Goal: Task Accomplishment & Management: Manage account settings

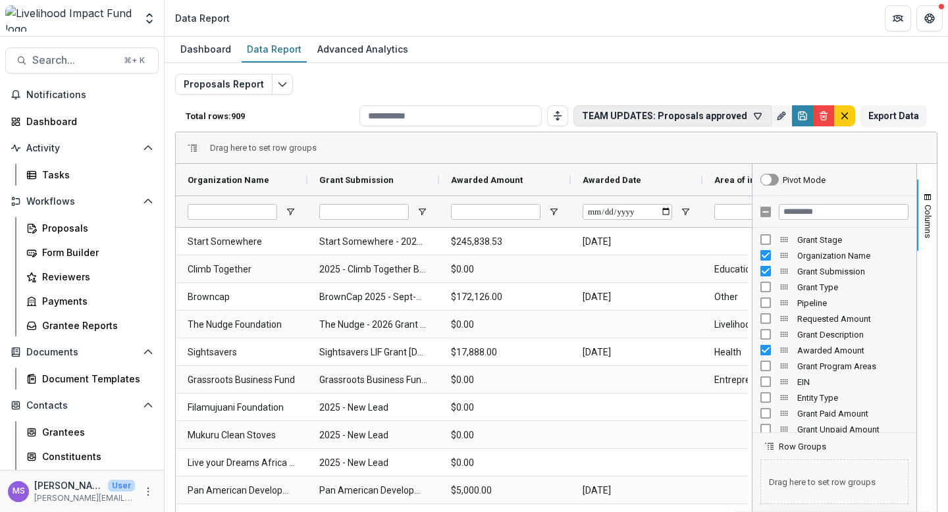
click at [755, 115] on icon "button" at bounding box center [757, 116] width 11 height 11
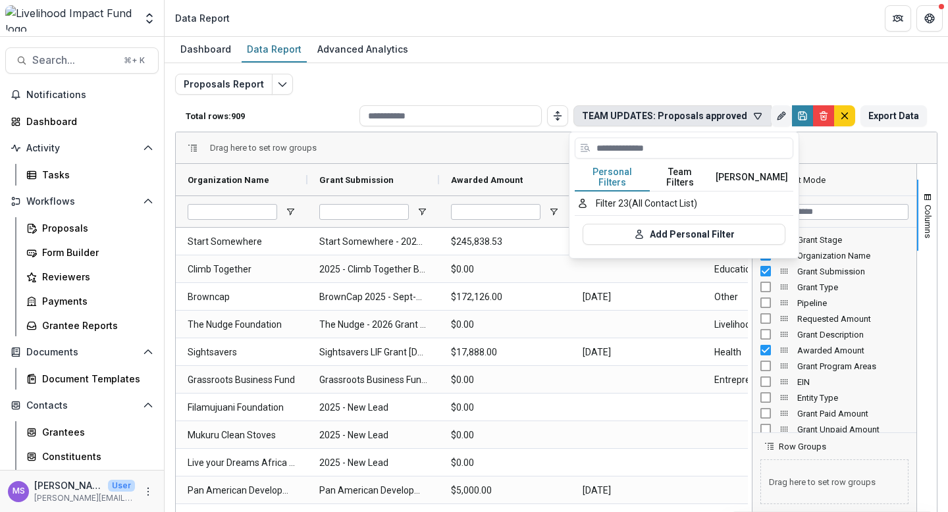
click at [750, 171] on button "[PERSON_NAME]" at bounding box center [751, 178] width 83 height 28
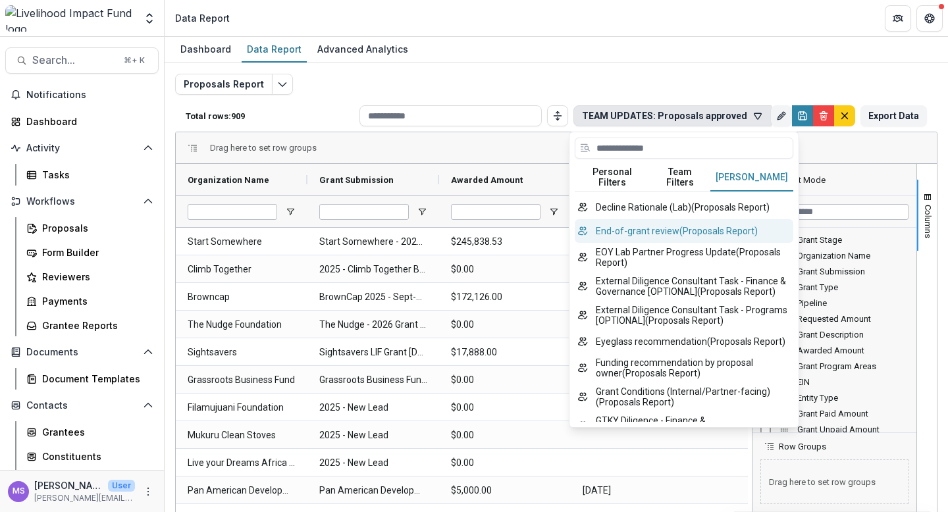
scroll to position [97, 0]
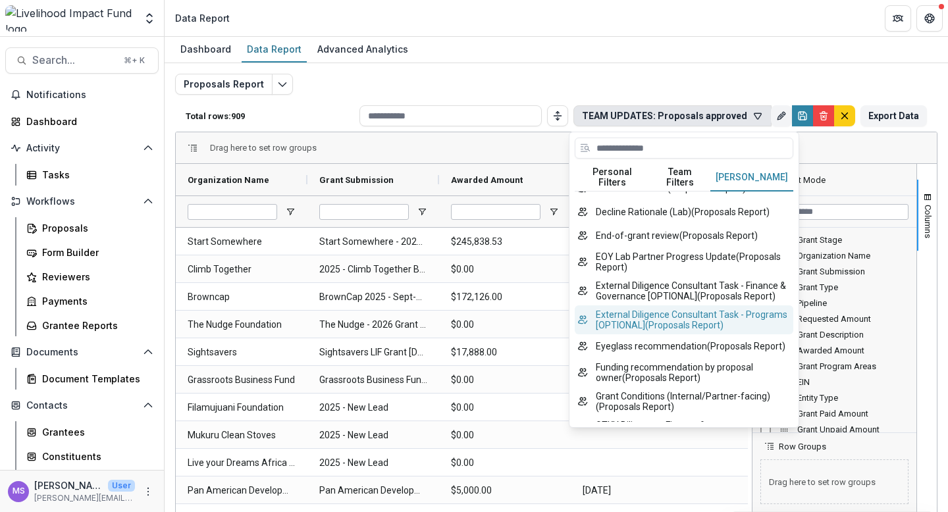
click at [672, 311] on button "External Diligence Consultant Task - Programs [OPTIONAL] ( Proposals Report )" at bounding box center [683, 319] width 218 height 29
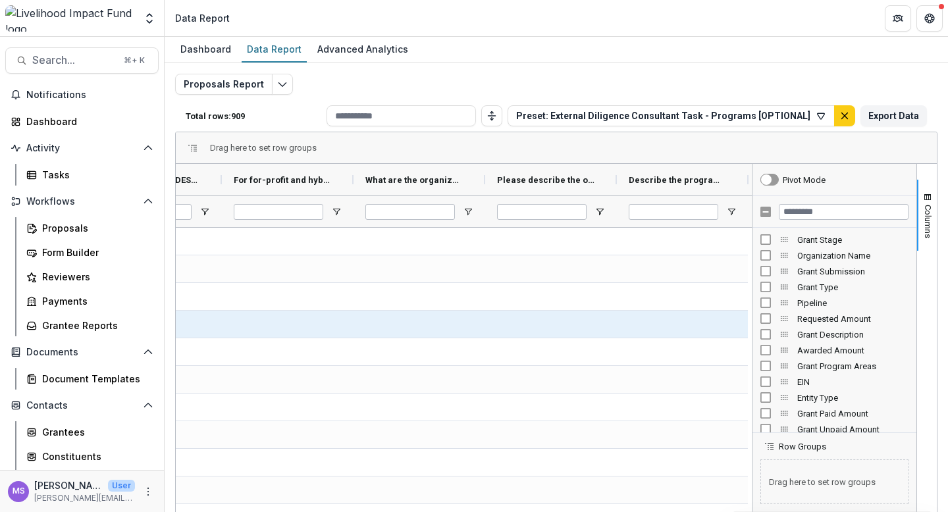
scroll to position [0, 0]
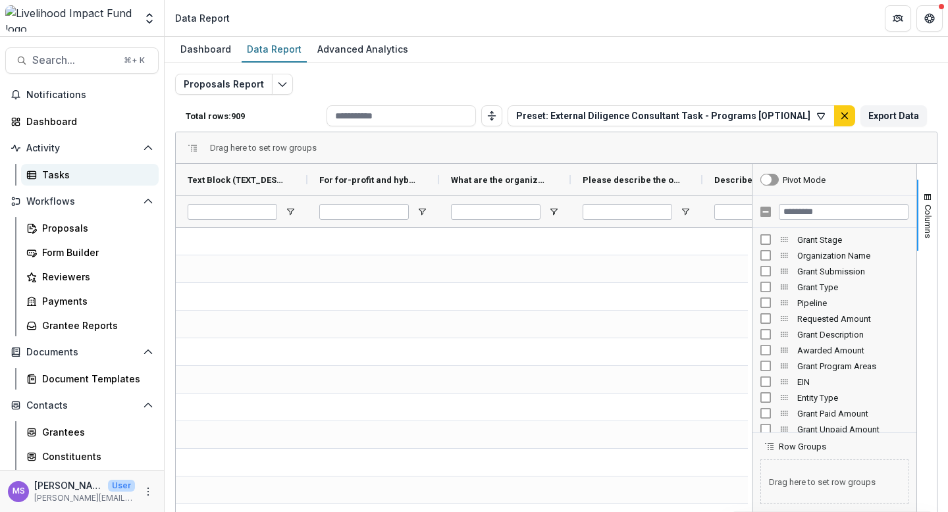
click at [80, 166] on link "Tasks" at bounding box center [90, 175] width 138 height 22
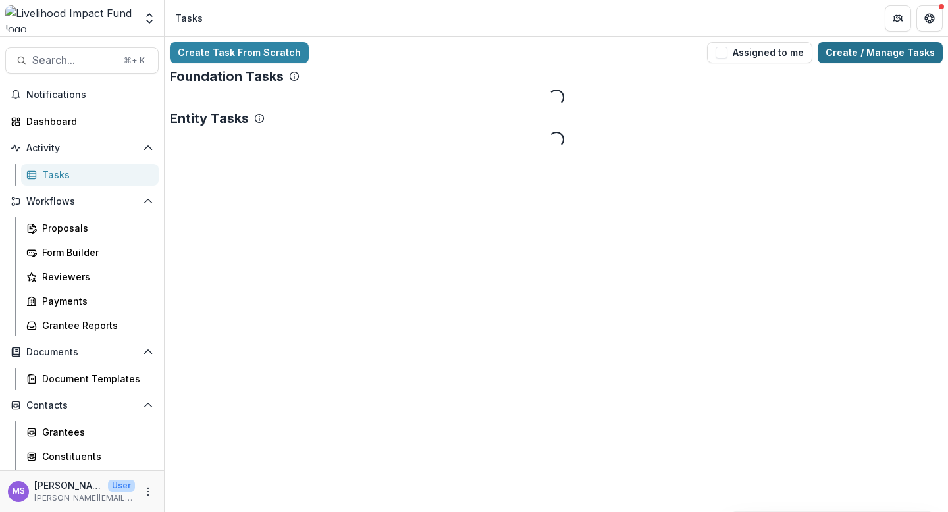
click at [887, 51] on link "Create / Manage Tasks" at bounding box center [879, 52] width 125 height 21
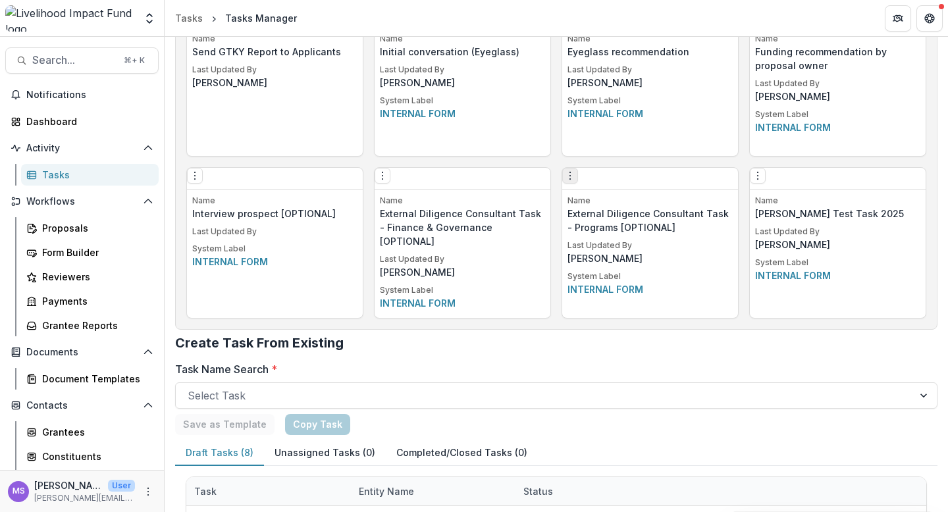
click at [573, 178] on icon "Options" at bounding box center [570, 175] width 11 height 11
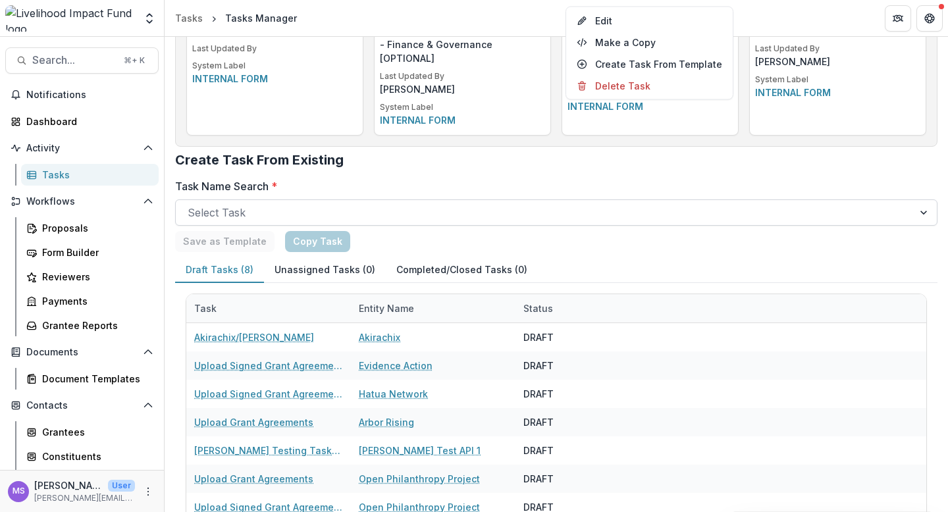
scroll to position [2226, 0]
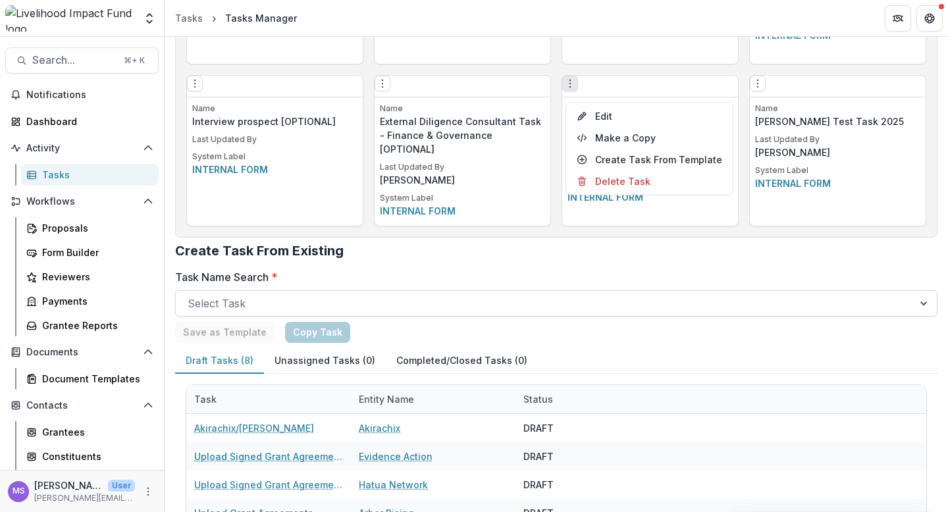
click at [439, 305] on div at bounding box center [544, 303] width 713 height 18
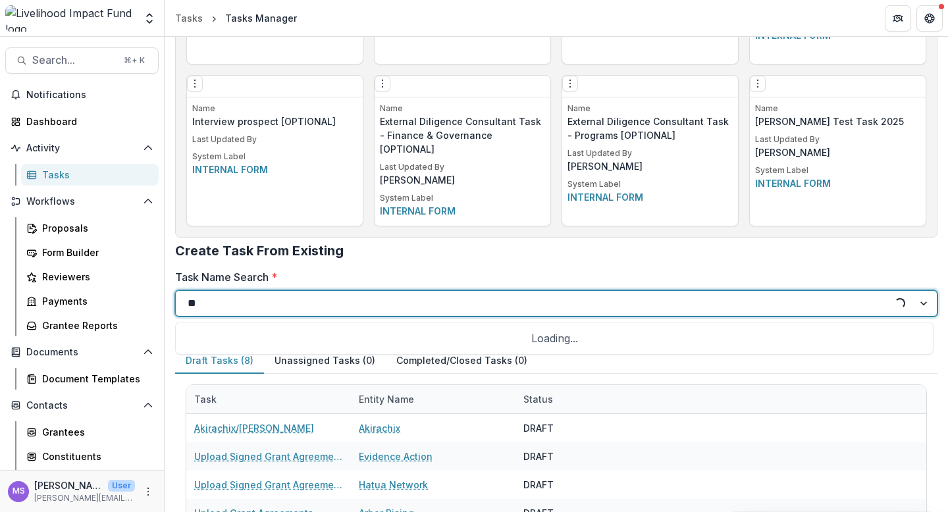
type input "*"
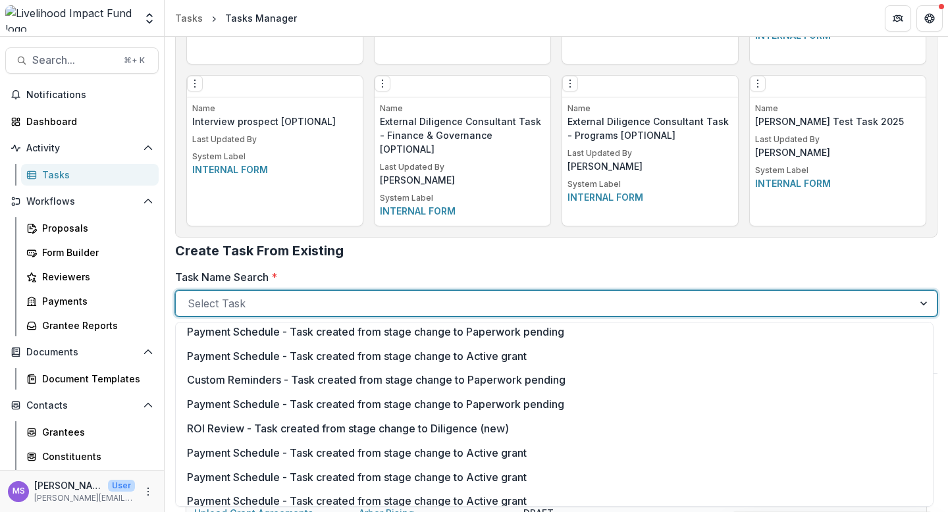
scroll to position [305, 0]
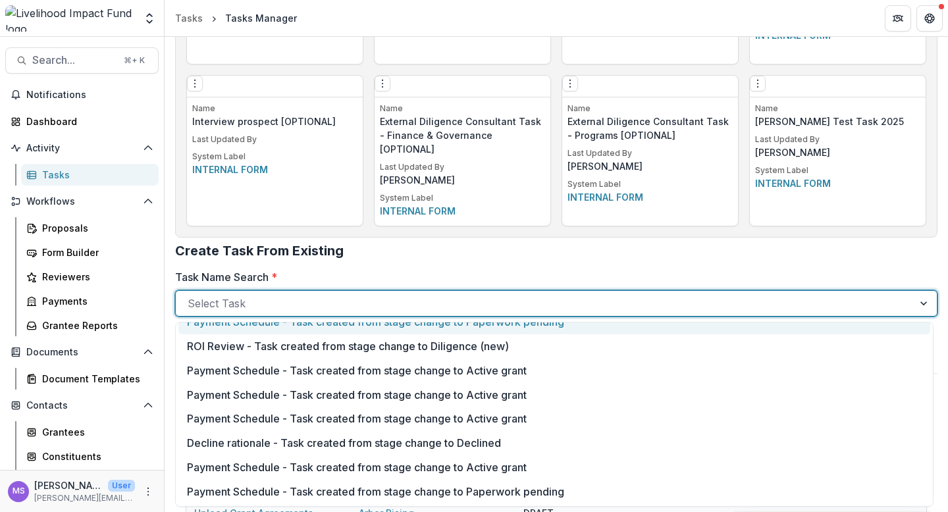
click at [434, 251] on h2 "Create Task From Existing" at bounding box center [556, 256] width 762 height 26
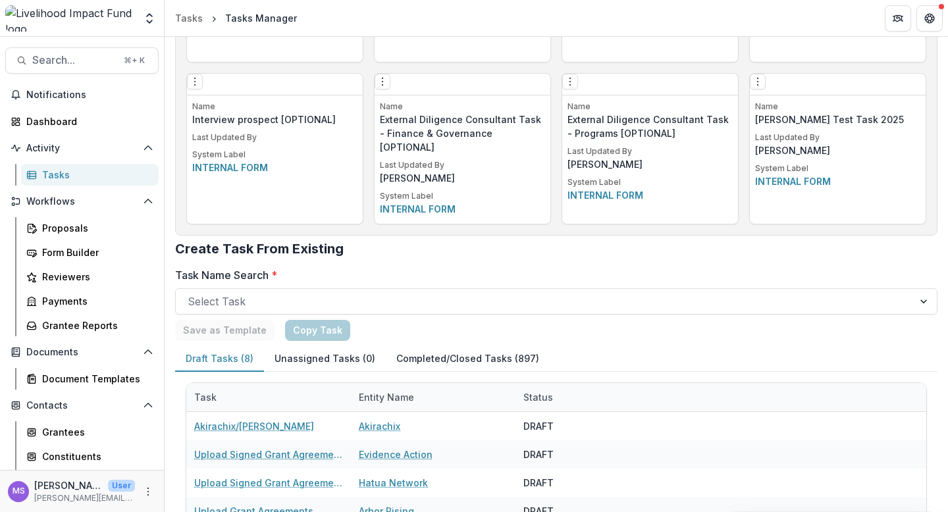
scroll to position [2089, 0]
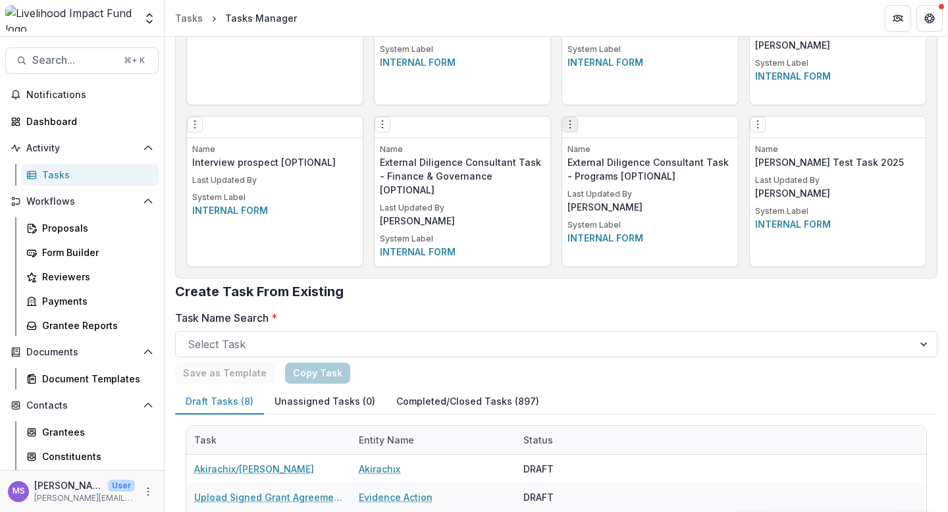
click at [571, 130] on icon "Options" at bounding box center [570, 124] width 11 height 11
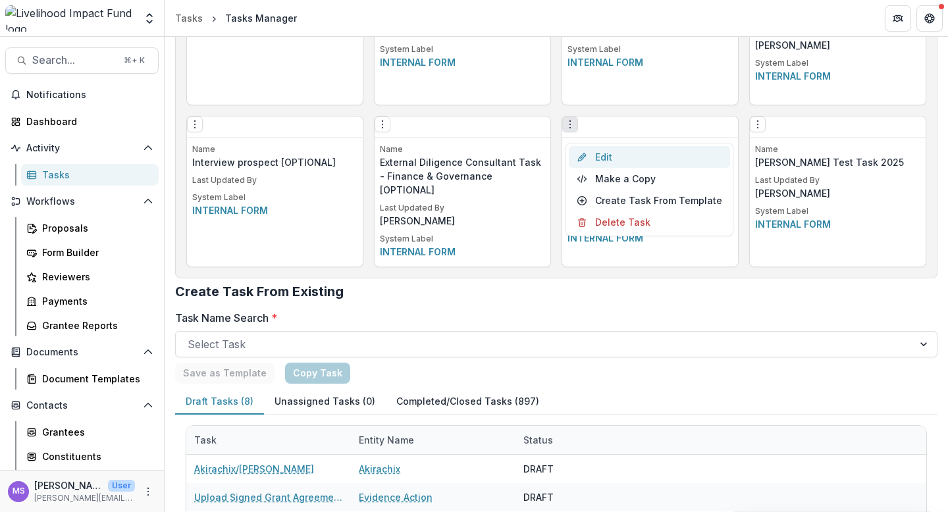
click at [609, 157] on link "Edit" at bounding box center [649, 157] width 161 height 22
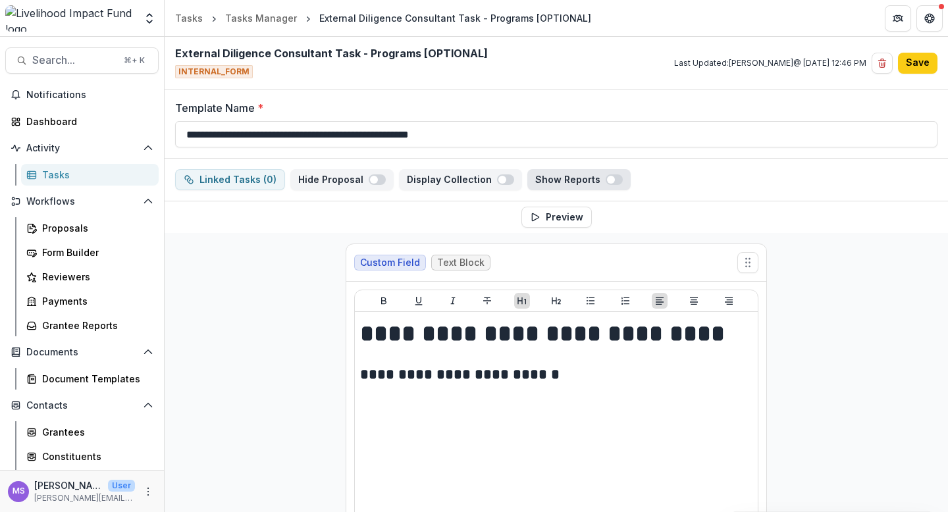
click at [605, 176] on span "button" at bounding box center [613, 179] width 17 height 11
click at [605, 178] on span "button" at bounding box center [613, 179] width 17 height 11
click at [548, 213] on button "Preview" at bounding box center [556, 217] width 70 height 21
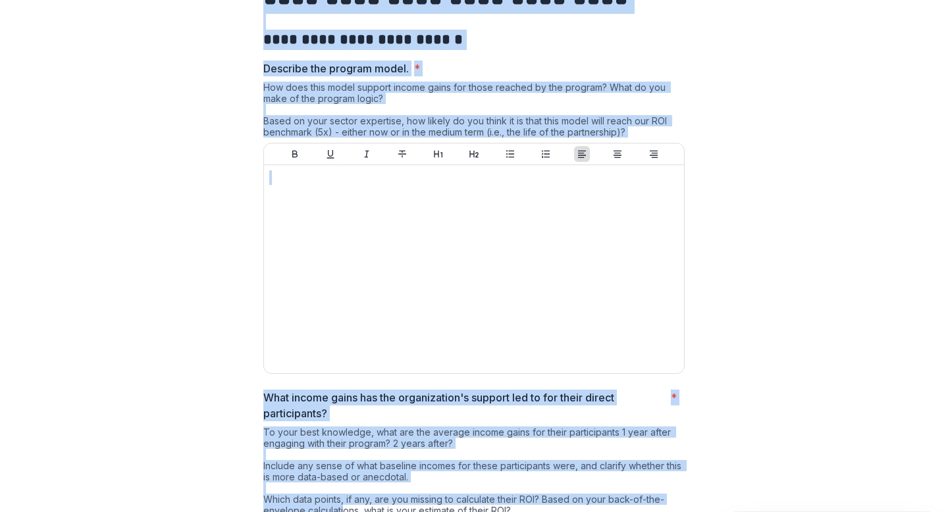
scroll to position [80, 0]
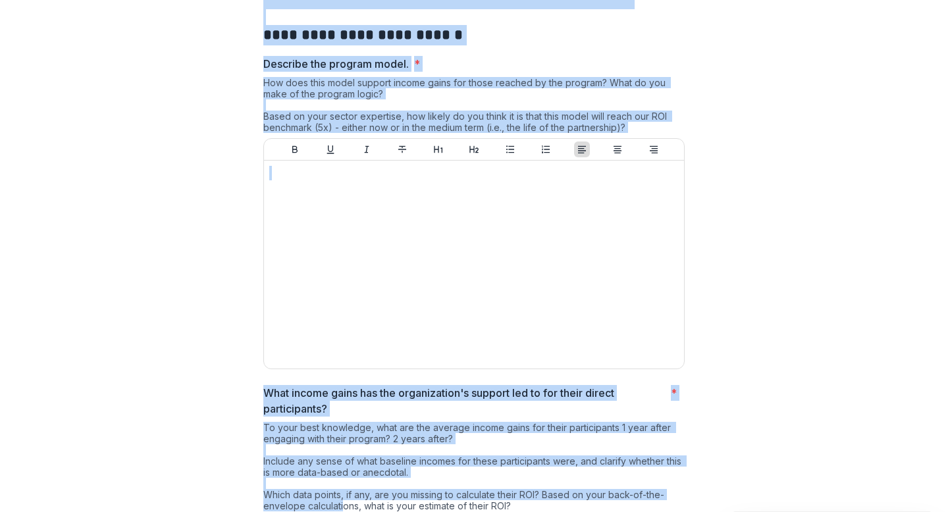
drag, startPoint x: 261, startPoint y: 67, endPoint x: 339, endPoint y: 505, distance: 445.2
click at [526, 0] on html "**********" at bounding box center [474, 256] width 948 height 512
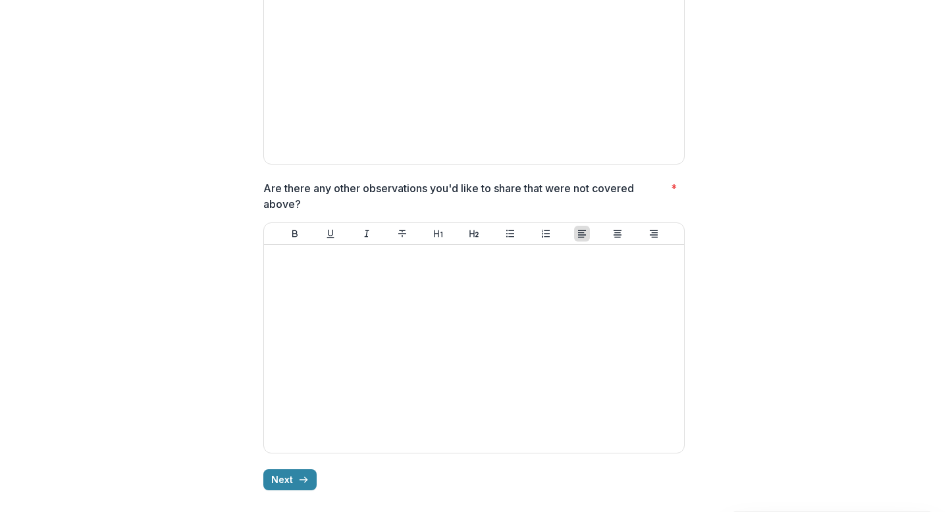
scroll to position [2825, 0]
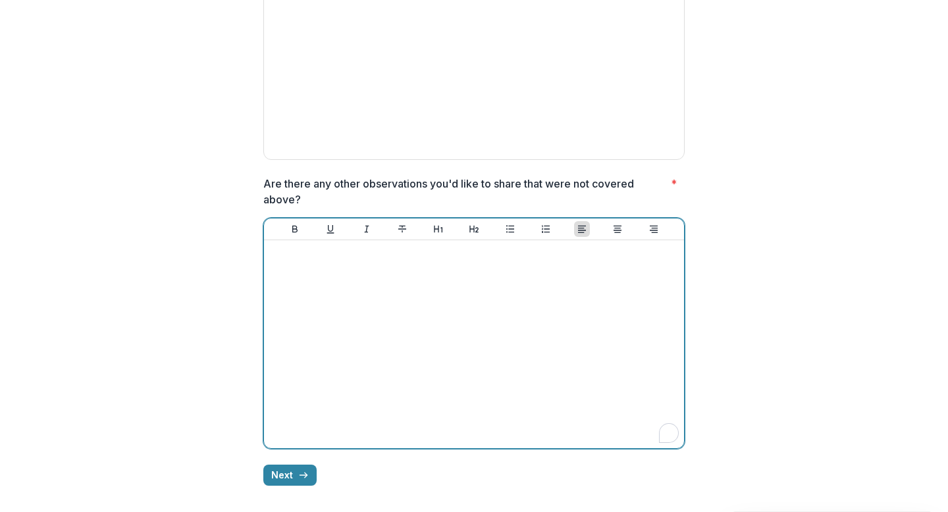
drag, startPoint x: 746, startPoint y: 376, endPoint x: 253, endPoint y: 184, distance: 529.6
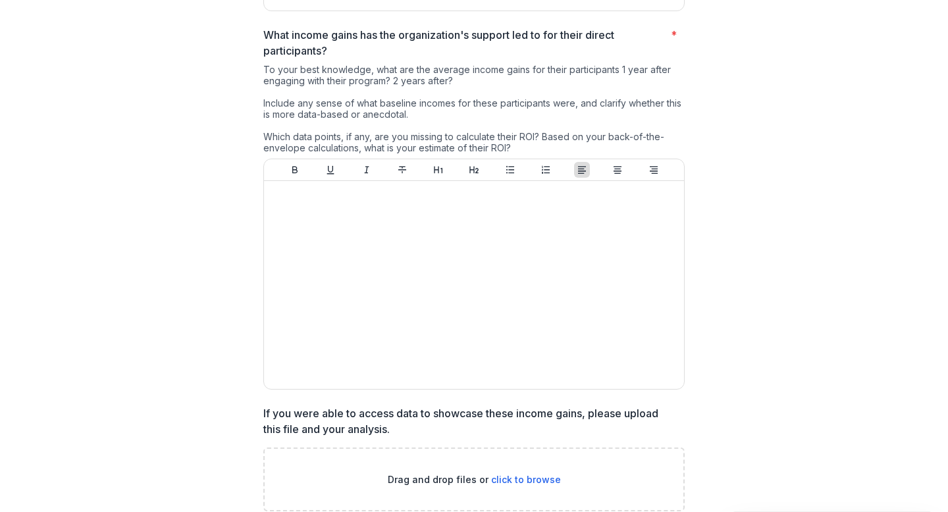
scroll to position [0, 0]
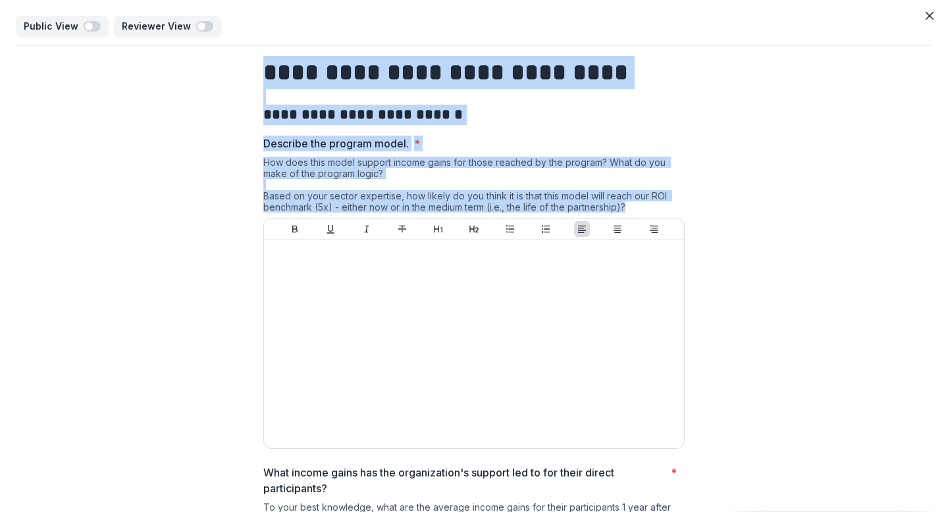
drag, startPoint x: 260, startPoint y: 72, endPoint x: 628, endPoint y: 211, distance: 393.8
copy div "**********"
drag, startPoint x: 635, startPoint y: 209, endPoint x: 260, endPoint y: 78, distance: 397.3
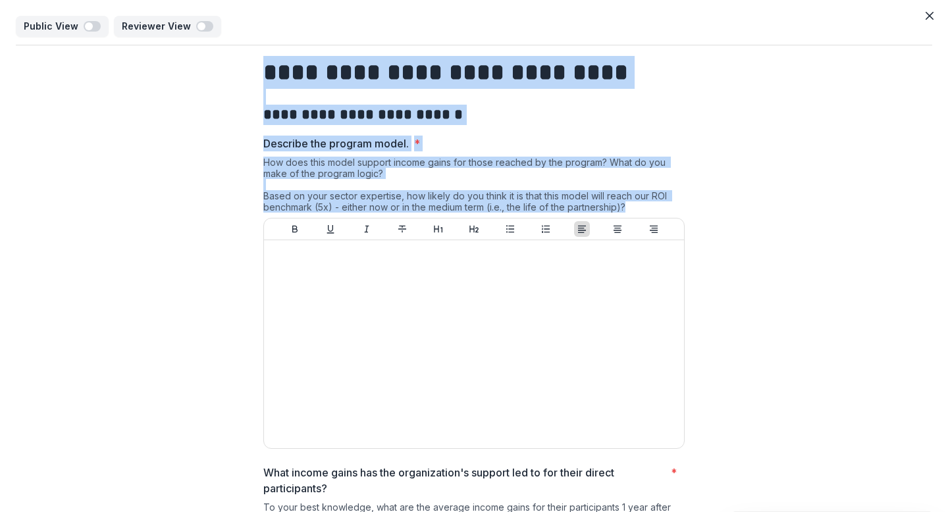
copy div "**********"
click at [366, 154] on div "Describe the program model. * How does this model support income gains for thos…" at bounding box center [473, 295] width 421 height 319
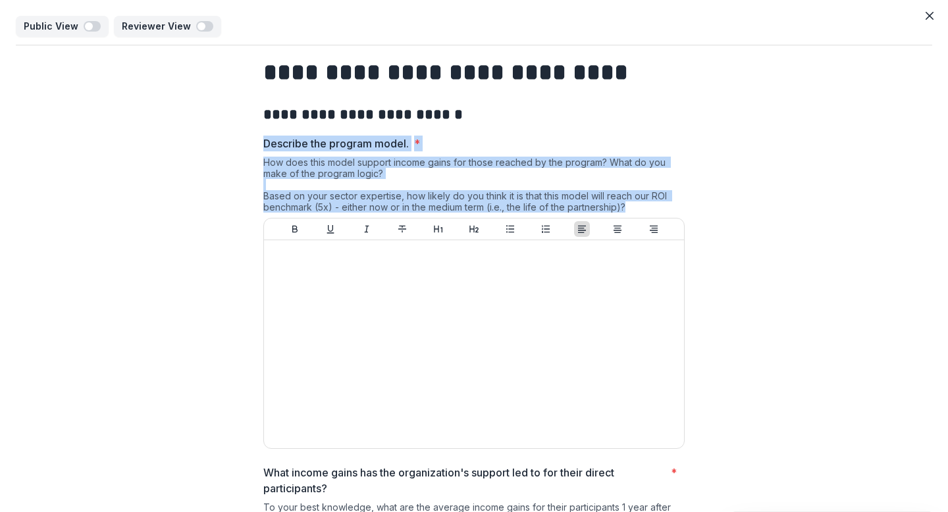
drag, startPoint x: 260, startPoint y: 141, endPoint x: 630, endPoint y: 208, distance: 376.4
copy div "Describe the program model. * How does this model support income gains for thos…"
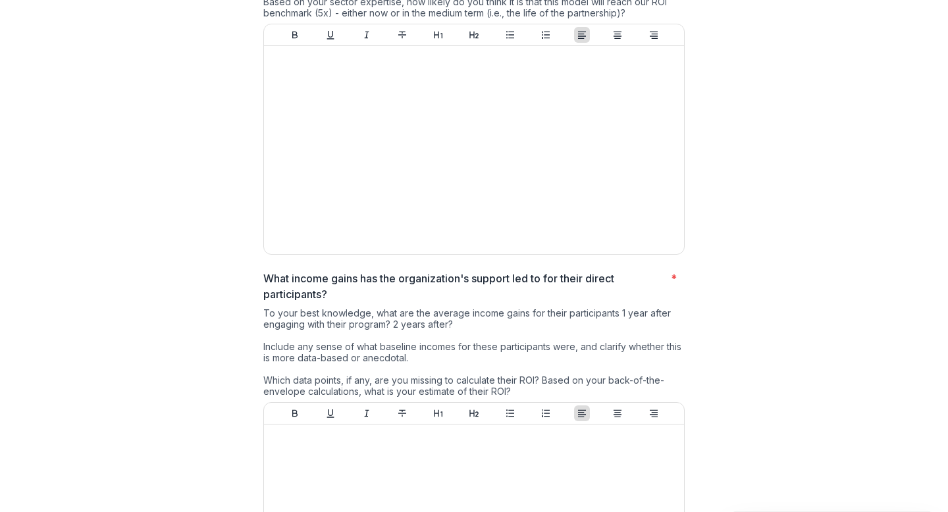
scroll to position [245, 0]
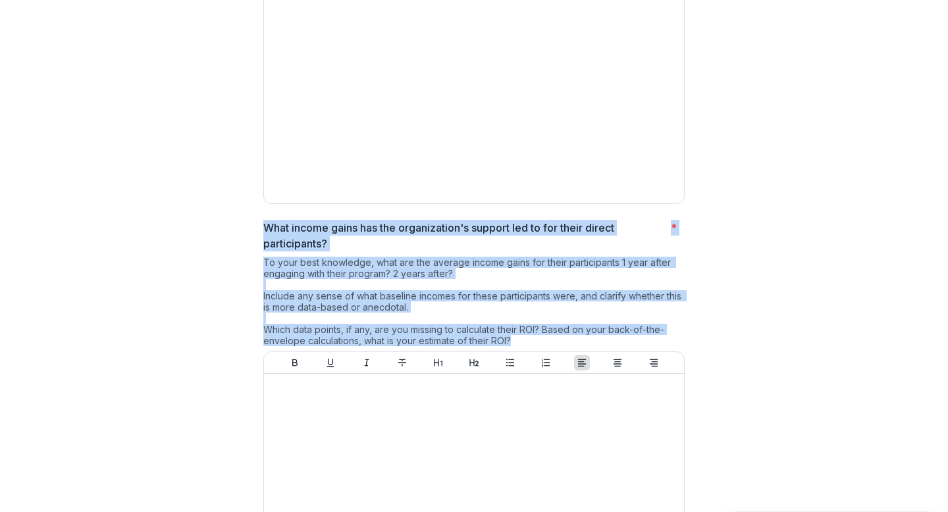
drag, startPoint x: 261, startPoint y: 222, endPoint x: 517, endPoint y: 338, distance: 280.4
click at [517, 338] on div "What income gains has the organization's support led to for their direct partic…" at bounding box center [473, 404] width 421 height 368
copy div "What income gains has the organization's support led to for their direct partic…"
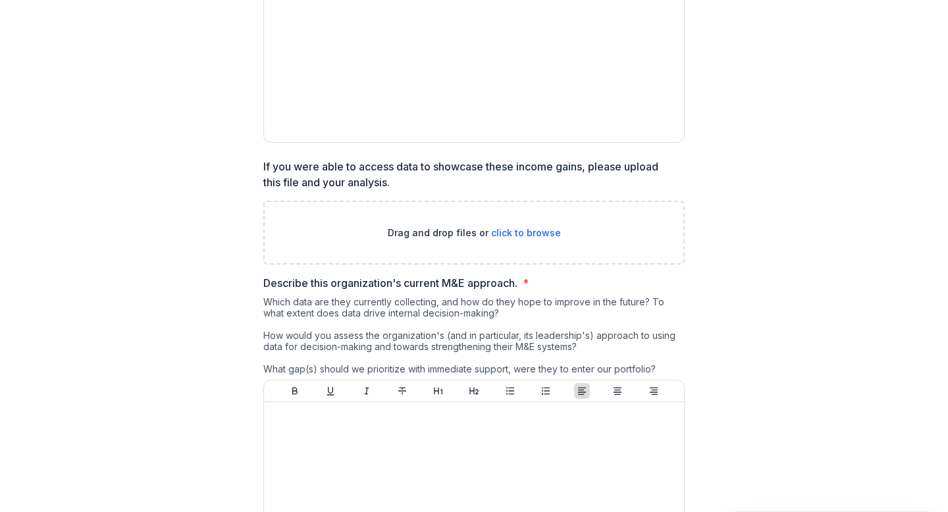
scroll to position [685, 0]
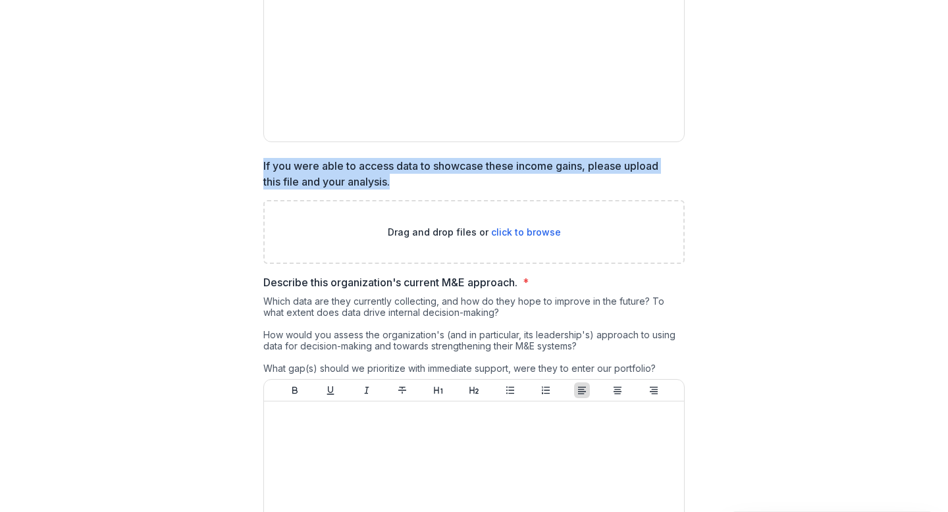
drag, startPoint x: 406, startPoint y: 181, endPoint x: 259, endPoint y: 161, distance: 148.7
copy p "If you were able to access data to showcase these income gains, please upload t…"
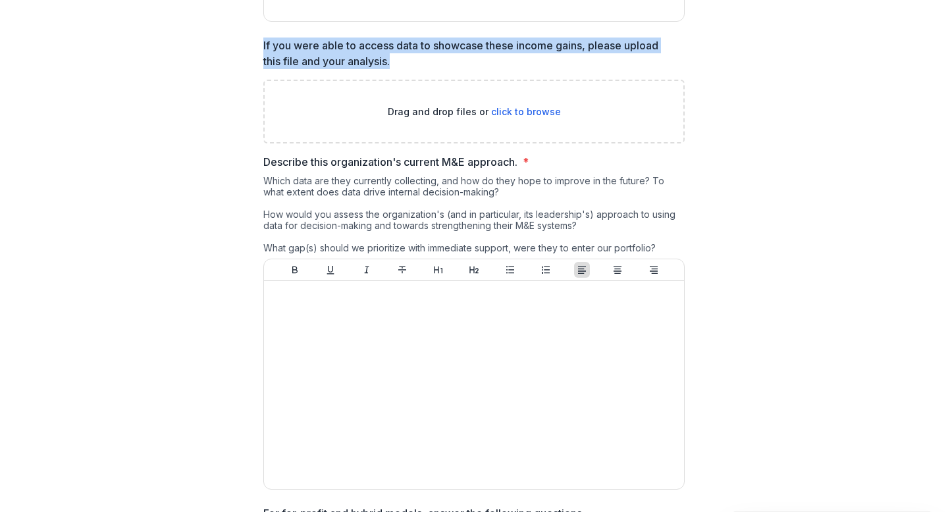
scroll to position [807, 0]
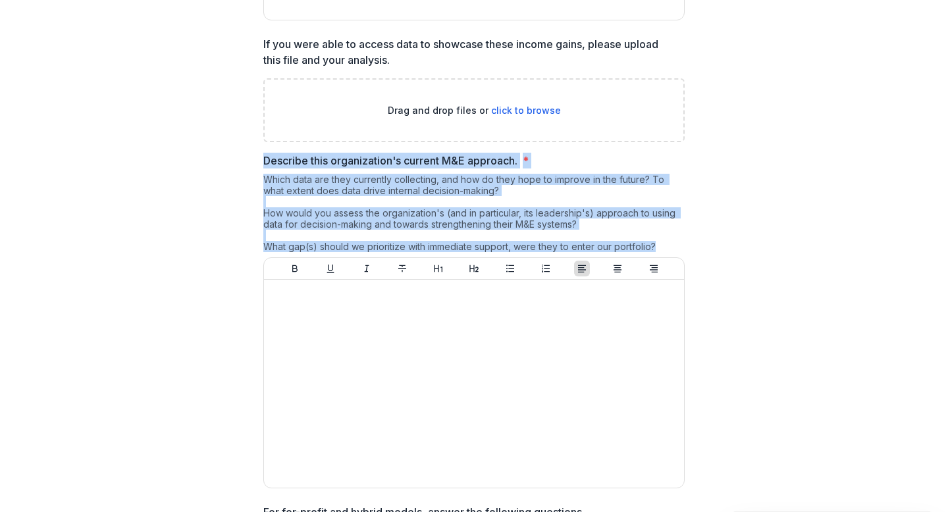
drag, startPoint x: 659, startPoint y: 243, endPoint x: 259, endPoint y: 165, distance: 407.7
copy div "Describe this organization's current M&E approach. * Which data are they curren…"
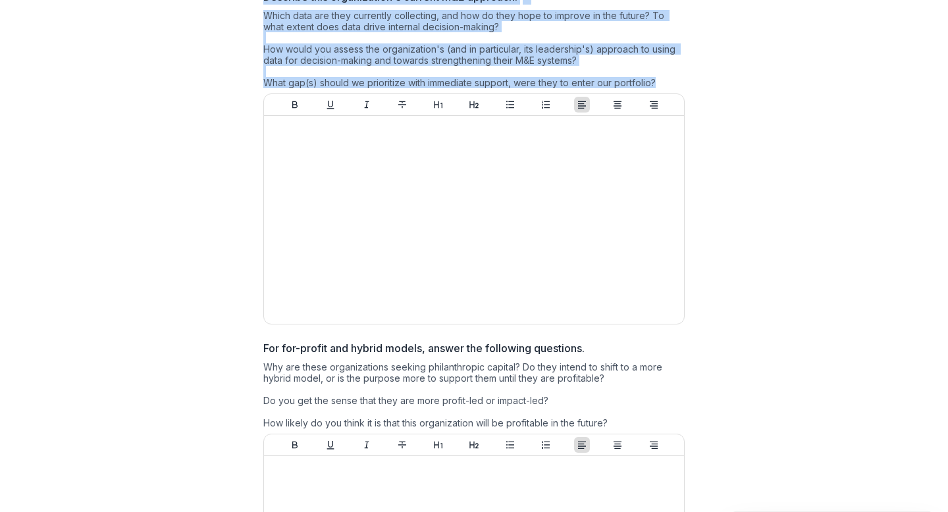
scroll to position [1184, 0]
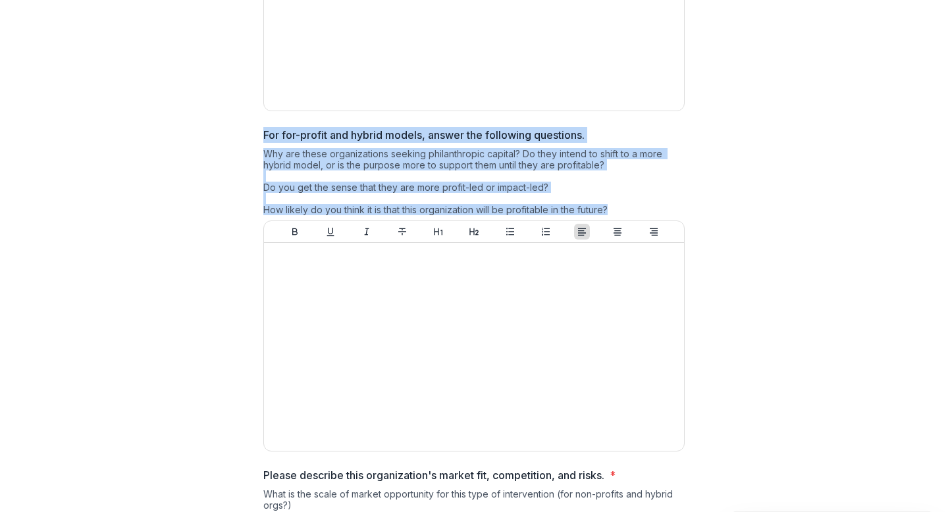
drag, startPoint x: 610, startPoint y: 209, endPoint x: 246, endPoint y: 139, distance: 370.7
click at [246, 139] on div "**********" at bounding box center [474, 507] width 916 height 3290
copy div "For for-profit and hybrid models, answer the following questions. Why are these…"
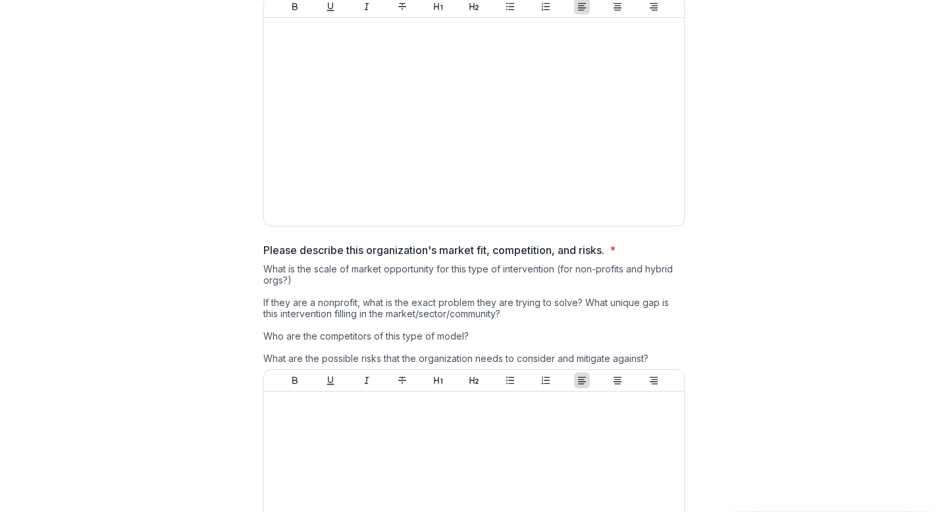
scroll to position [1489, 0]
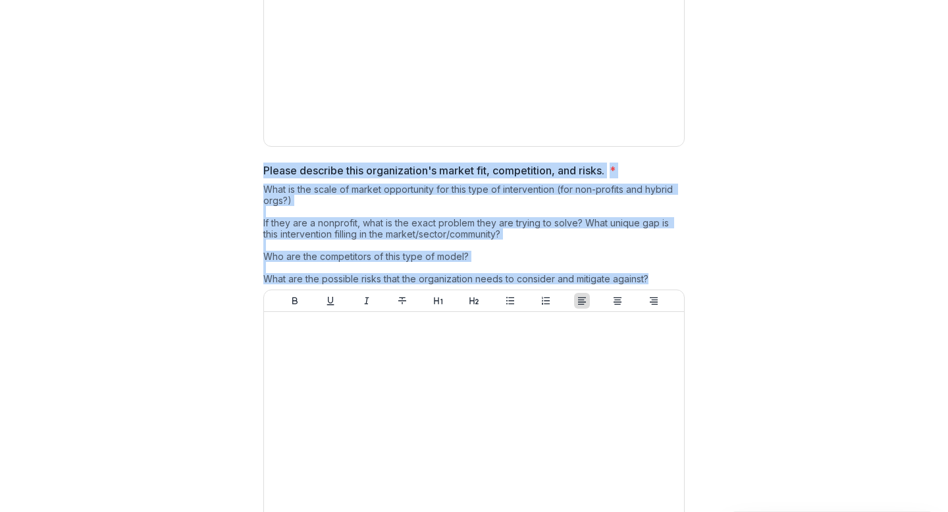
drag, startPoint x: 658, startPoint y: 281, endPoint x: 251, endPoint y: 171, distance: 421.9
click at [253, 171] on div "**********" at bounding box center [474, 202] width 442 height 3290
copy div "Please describe this organization's market fit, competition, and risks. * What …"
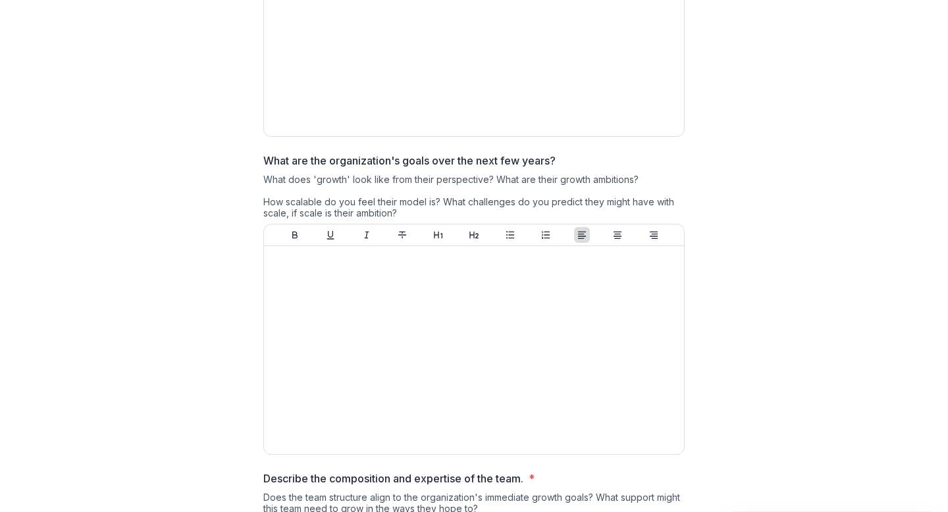
scroll to position [1870, 0]
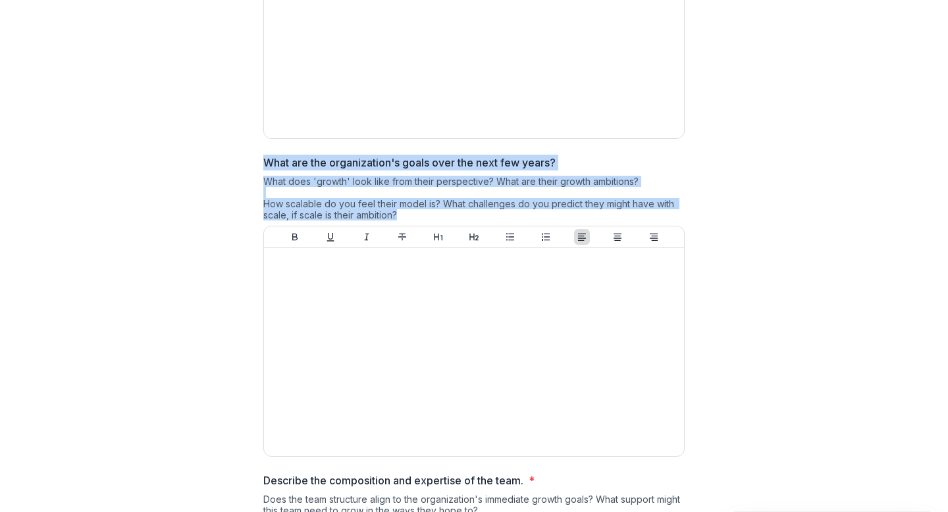
drag, startPoint x: 412, startPoint y: 219, endPoint x: 264, endPoint y: 165, distance: 157.8
click at [264, 165] on div "What are the organization's goals over the next few years? What does 'growth' l…" at bounding box center [473, 308] width 421 height 307
copy div "What are the organization's goals over the next few years? What does 'growth' l…"
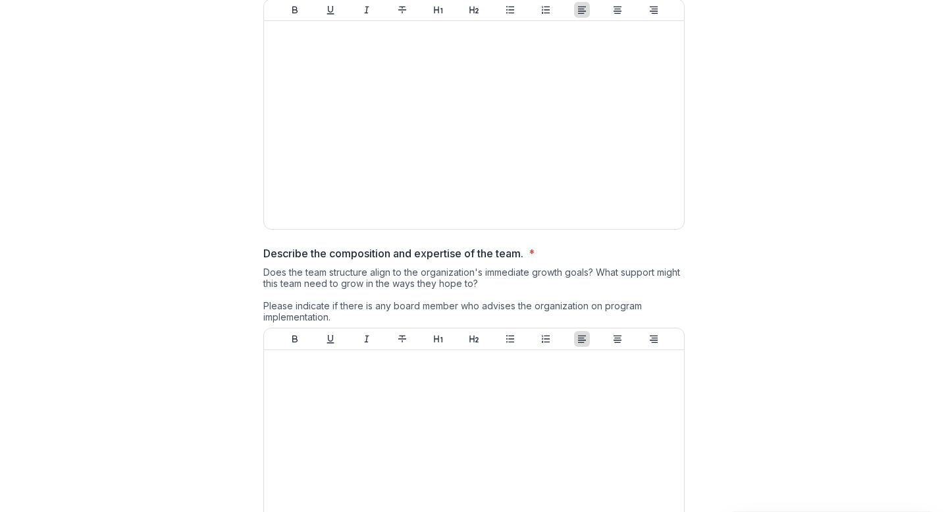
scroll to position [2103, 0]
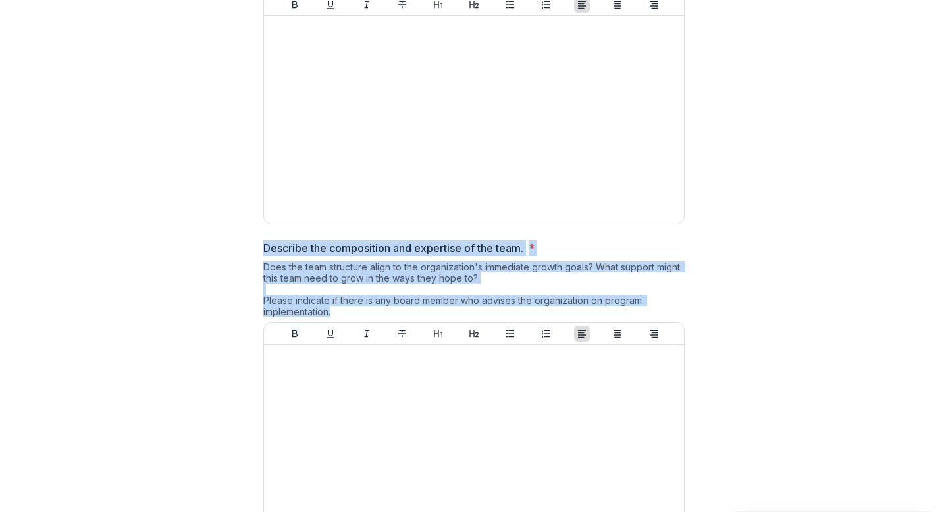
drag, startPoint x: 334, startPoint y: 315, endPoint x: 255, endPoint y: 246, distance: 104.4
copy div "Describe the composition and expertise of the team. * Does the team structure a…"
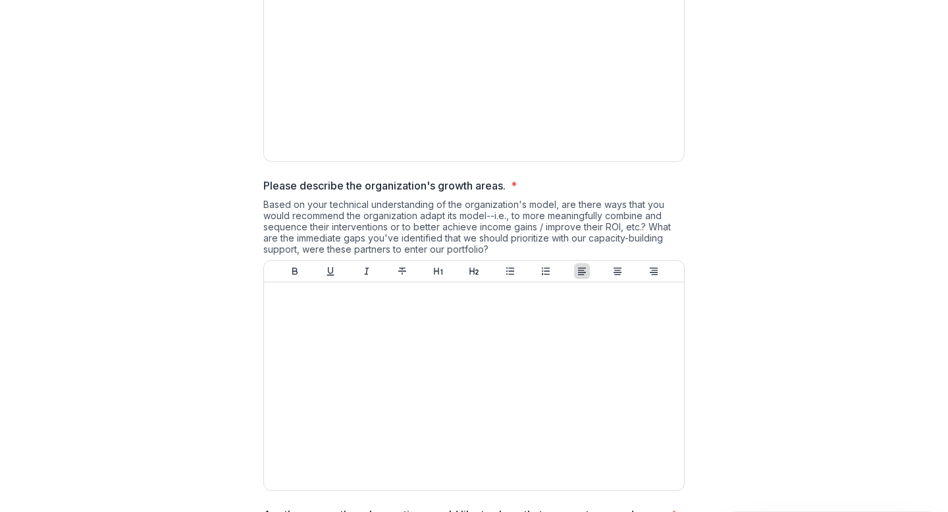
scroll to position [2504, 0]
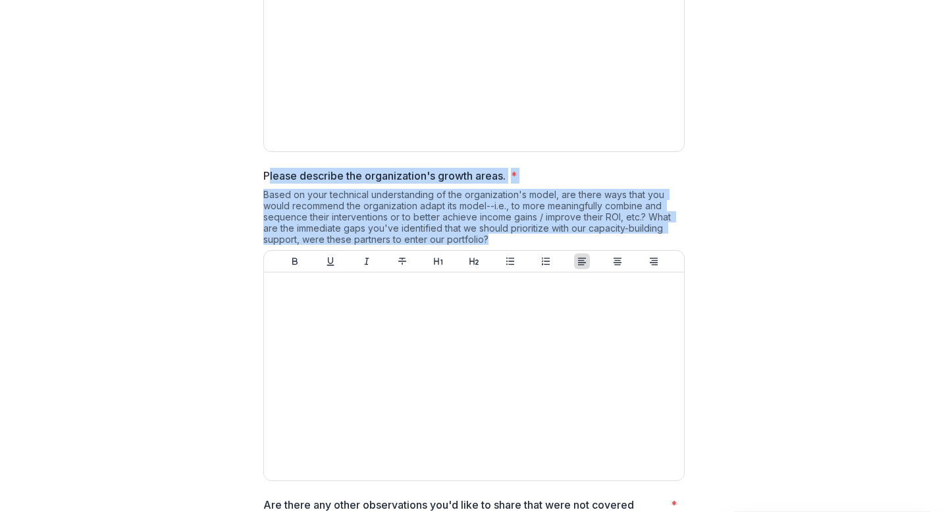
drag, startPoint x: 494, startPoint y: 240, endPoint x: 268, endPoint y: 171, distance: 236.5
click at [268, 171] on div "Please describe the organization's growth areas. * Based on your technical unde…" at bounding box center [473, 327] width 421 height 319
click at [509, 241] on div "Based on your technical understanding of the organization's model, are there wa…" at bounding box center [473, 219] width 421 height 61
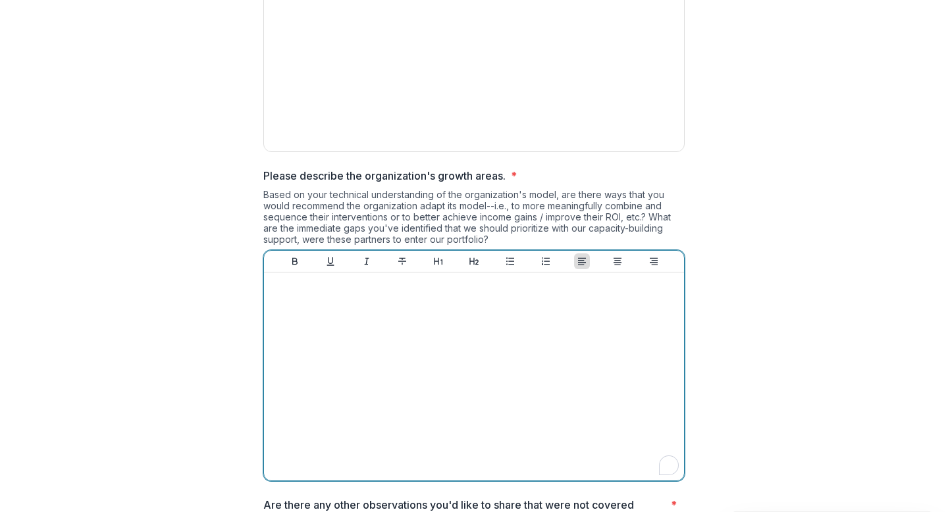
drag, startPoint x: 509, startPoint y: 241, endPoint x: 282, endPoint y: 180, distance: 234.3
click at [282, 180] on div "Please describe the organization's growth areas. * Based on your technical unde…" at bounding box center [473, 327] width 421 height 319
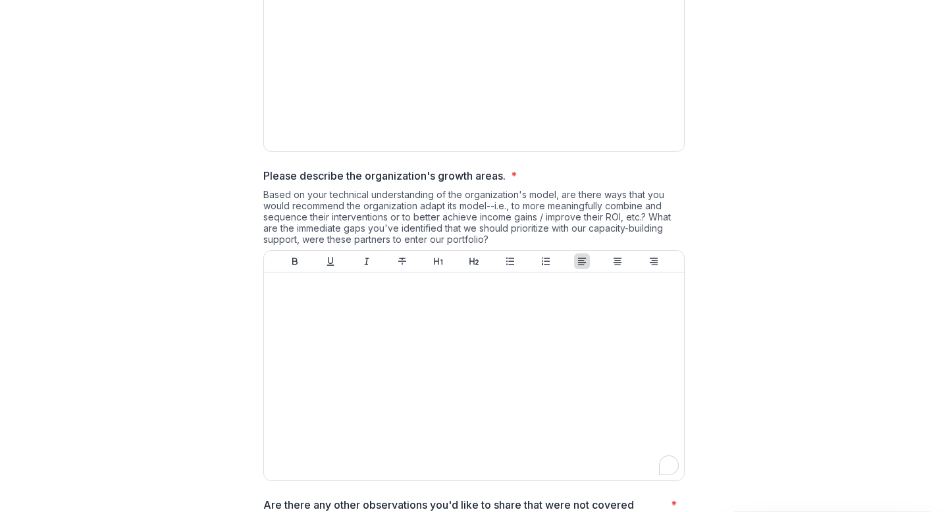
click at [428, 213] on div "Based on your technical understanding of the organization's model, are there wa…" at bounding box center [473, 219] width 421 height 61
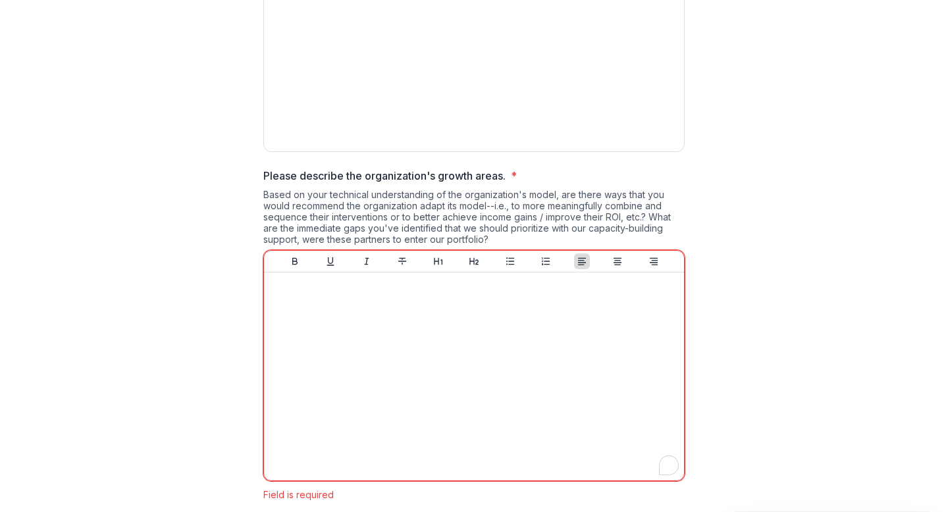
click at [488, 238] on div "Based on your technical understanding of the organization's model, are there wa…" at bounding box center [473, 219] width 421 height 61
click at [449, 213] on div "Based on your technical understanding of the organization's model, are there wa…" at bounding box center [473, 219] width 421 height 61
click at [395, 205] on div "Based on your technical understanding of the organization's model, are there wa…" at bounding box center [473, 219] width 421 height 61
click at [272, 176] on p "Please describe the organization's growth areas." at bounding box center [384, 176] width 242 height 16
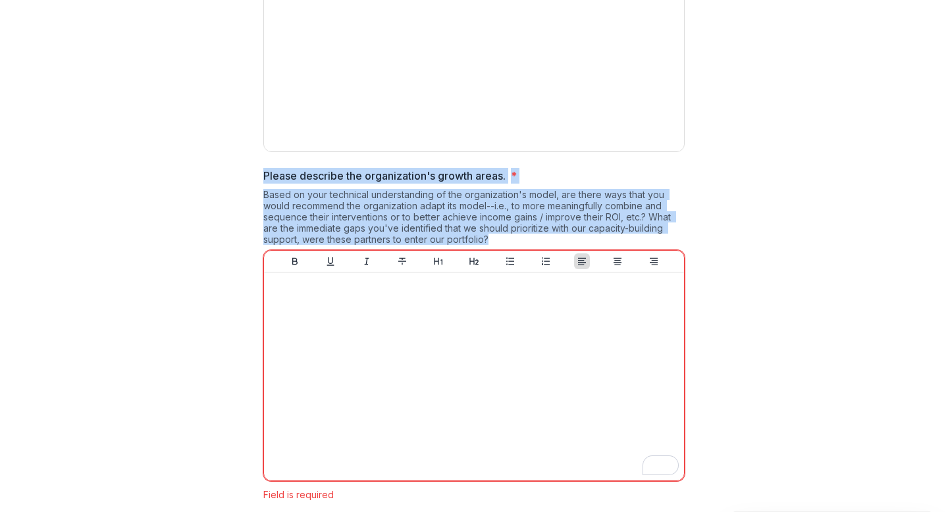
drag, startPoint x: 260, startPoint y: 176, endPoint x: 487, endPoint y: 243, distance: 236.9
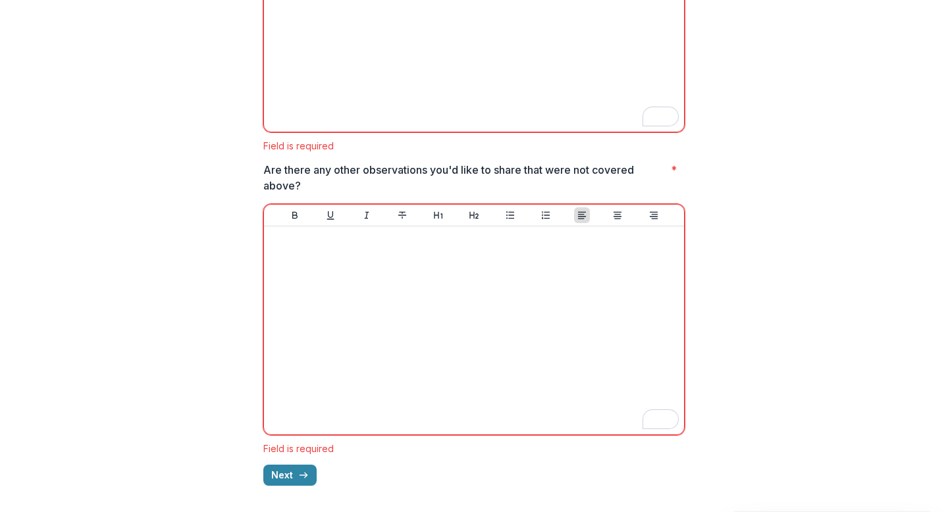
scroll to position [2807, 0]
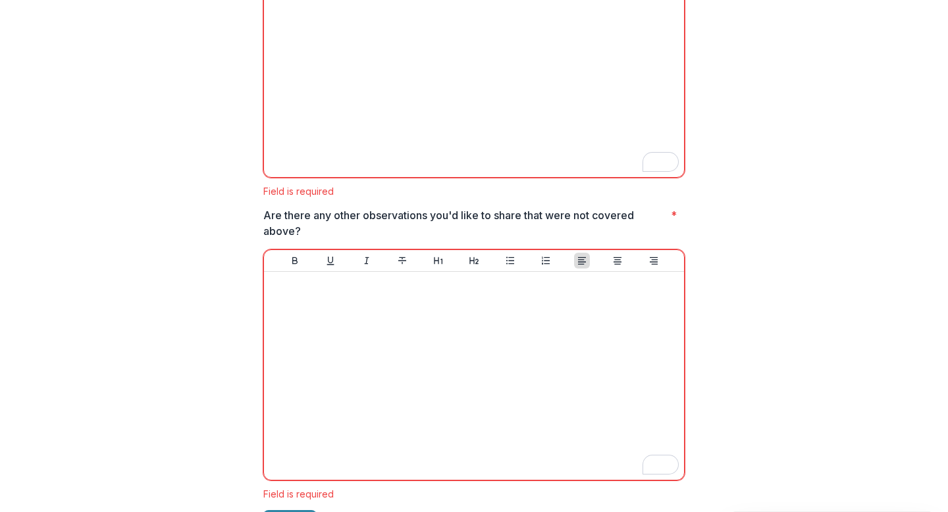
click at [314, 232] on p "Are there any other observations you'd like to share that were not covered abov…" at bounding box center [464, 223] width 402 height 32
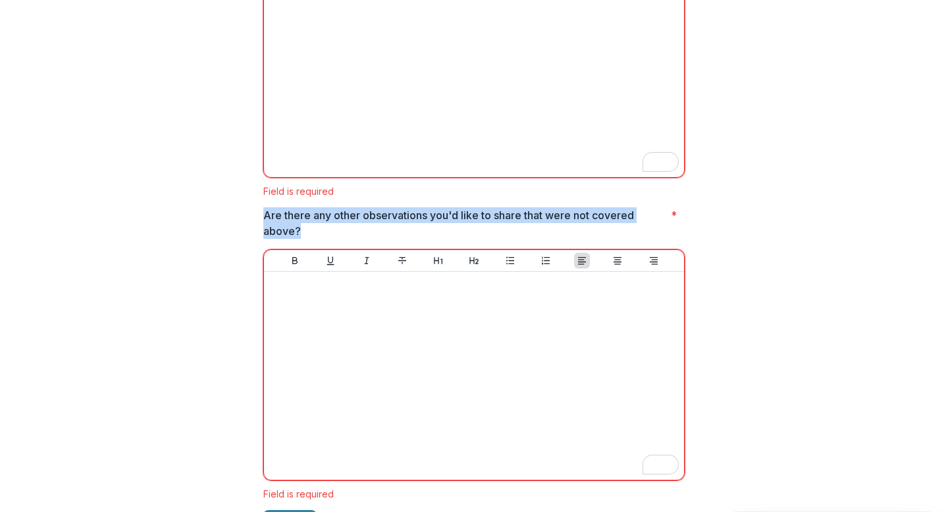
drag, startPoint x: 311, startPoint y: 232, endPoint x: 251, endPoint y: 215, distance: 62.9
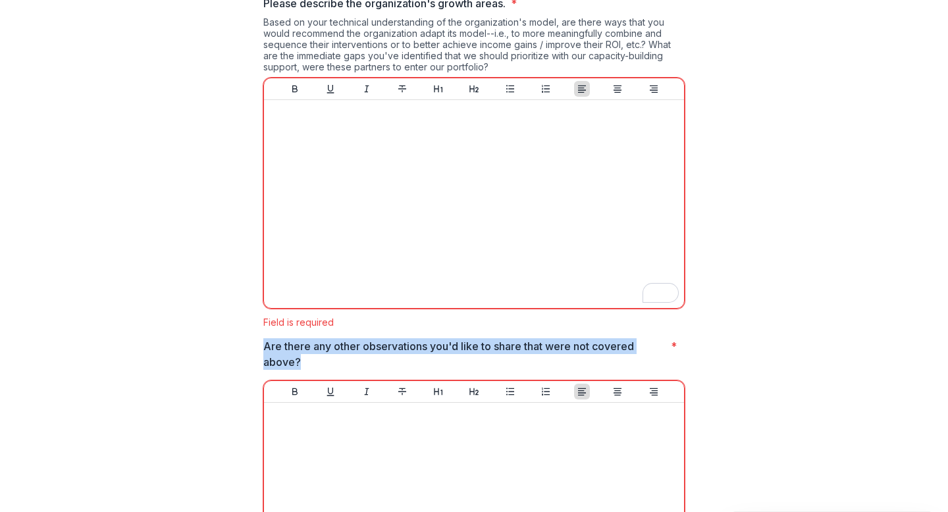
scroll to position [2709, 0]
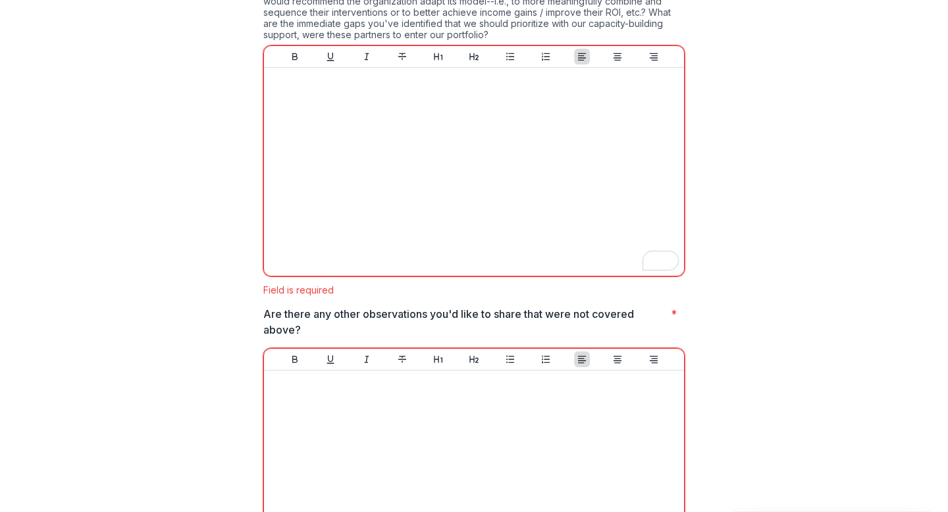
scroll to position [2853, 0]
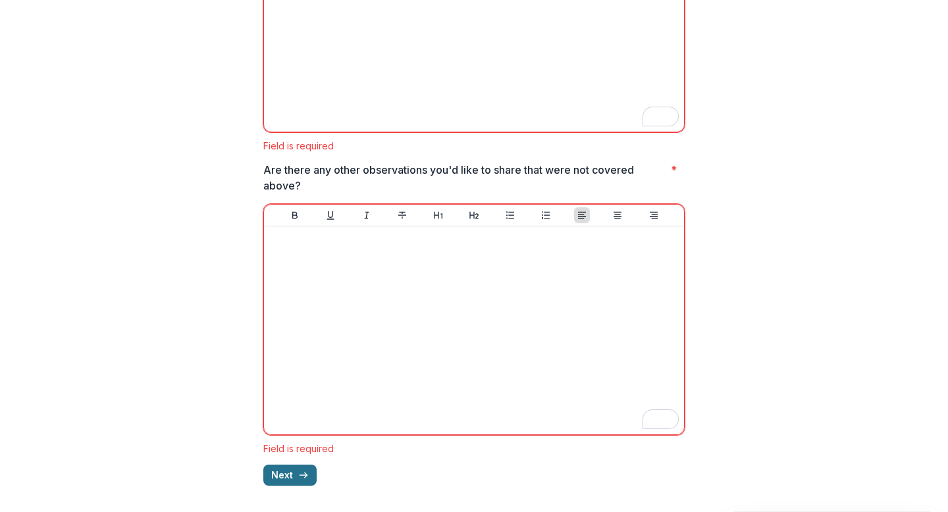
click at [286, 472] on button "Next" at bounding box center [289, 475] width 53 height 21
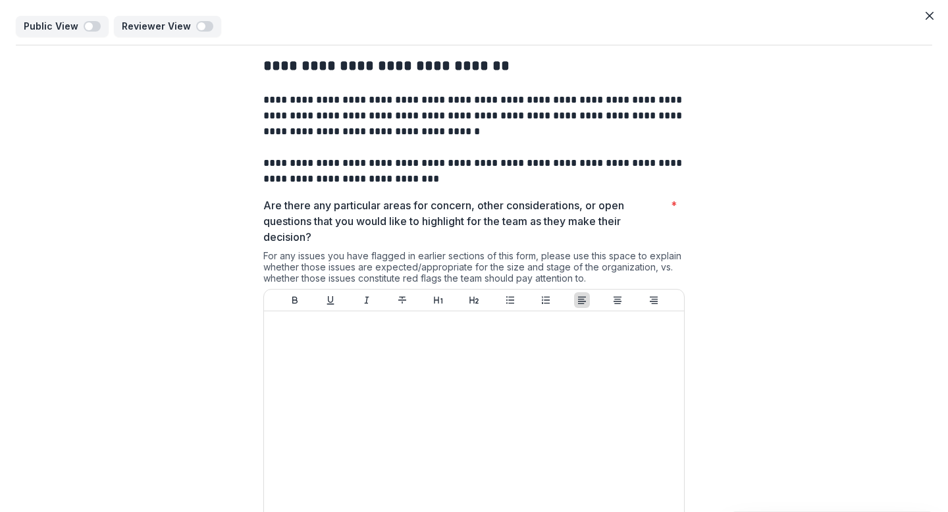
scroll to position [71, 0]
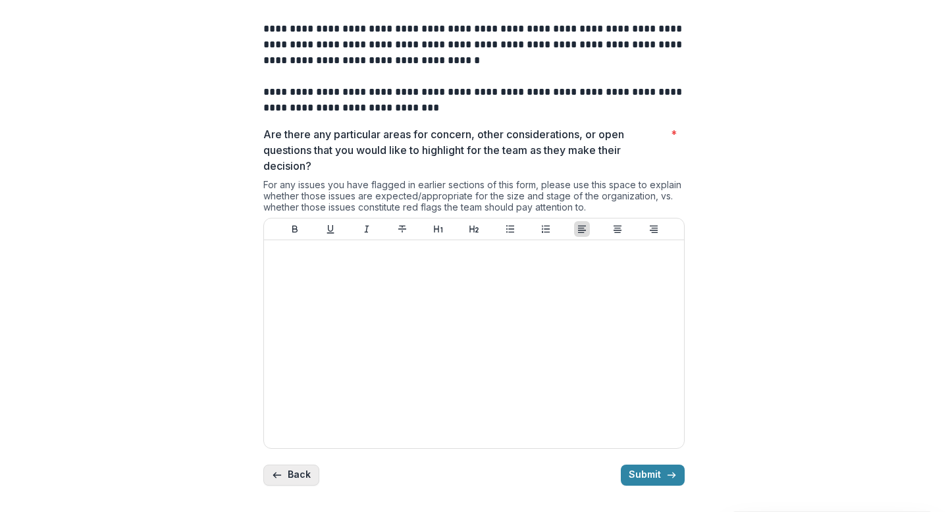
click at [290, 471] on button "Back" at bounding box center [291, 475] width 56 height 21
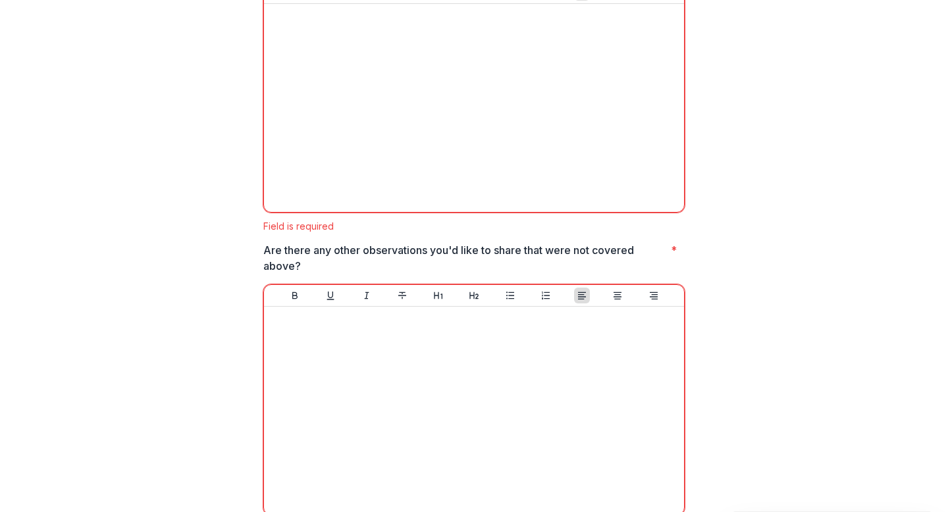
scroll to position [2853, 0]
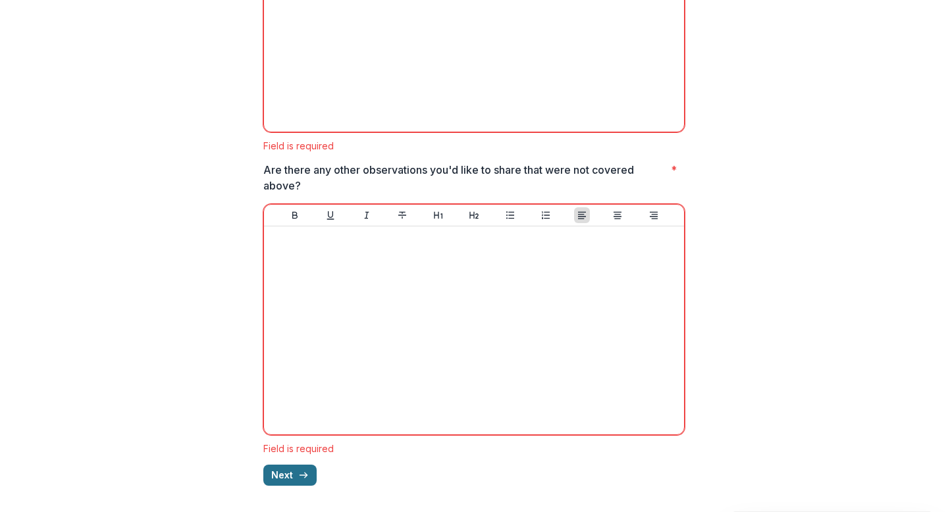
click at [278, 475] on button "Next" at bounding box center [289, 475] width 53 height 21
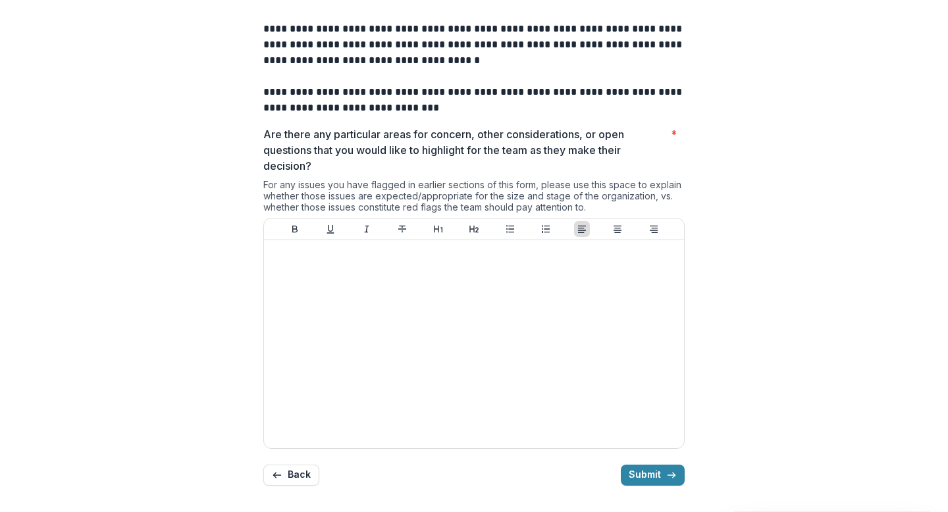
scroll to position [0, 0]
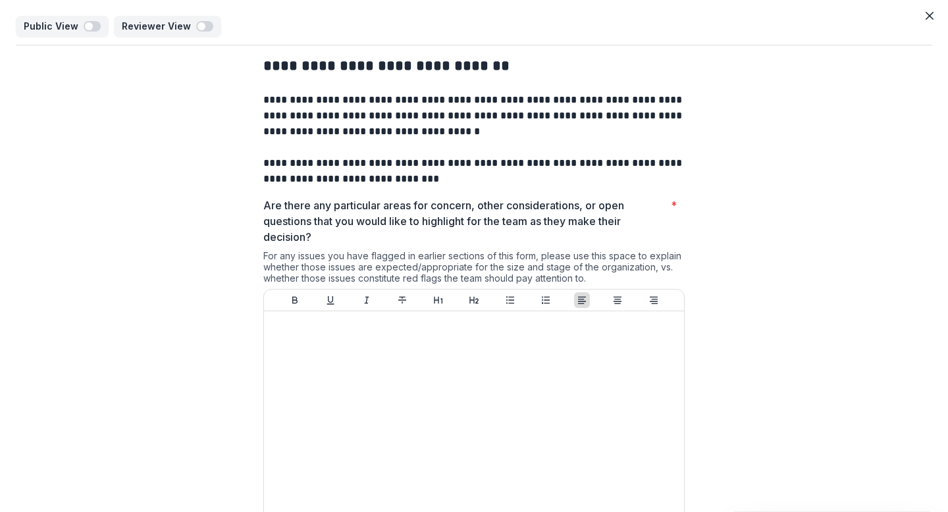
drag, startPoint x: 592, startPoint y: 277, endPoint x: 265, endPoint y: 69, distance: 387.6
click at [265, 69] on div "**********" at bounding box center [473, 306] width 421 height 522
click at [190, 309] on div "**********" at bounding box center [474, 306] width 916 height 522
click at [925, 12] on icon "Close" at bounding box center [929, 16] width 8 height 8
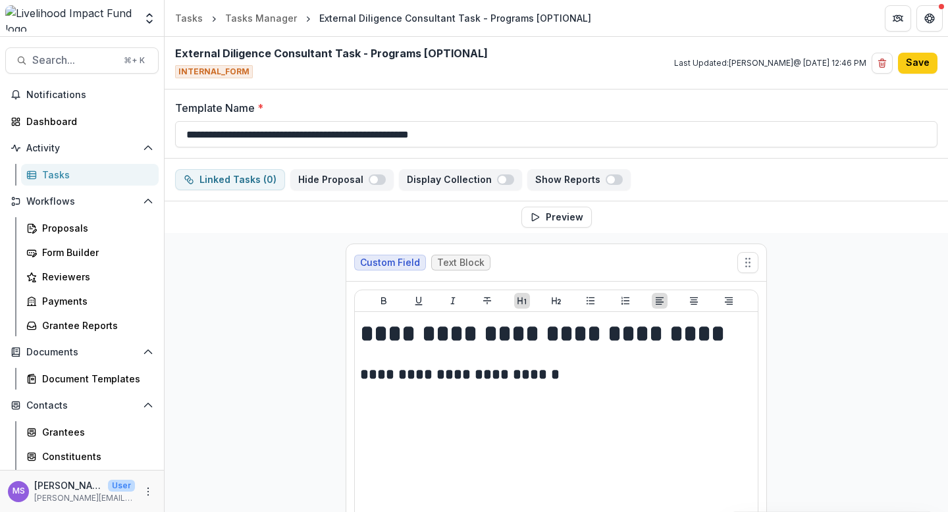
click at [63, 172] on div "Tasks" at bounding box center [95, 175] width 106 height 14
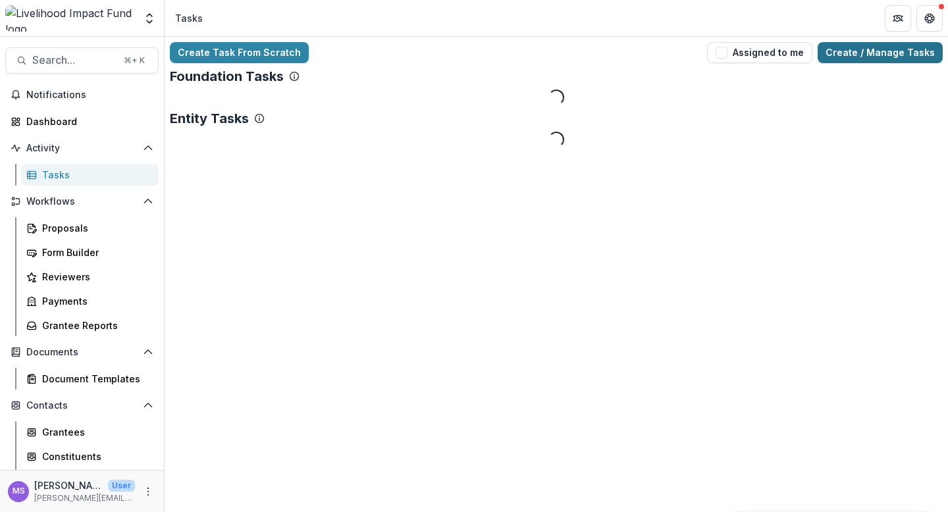
click at [866, 57] on link "Create / Manage Tasks" at bounding box center [879, 52] width 125 height 21
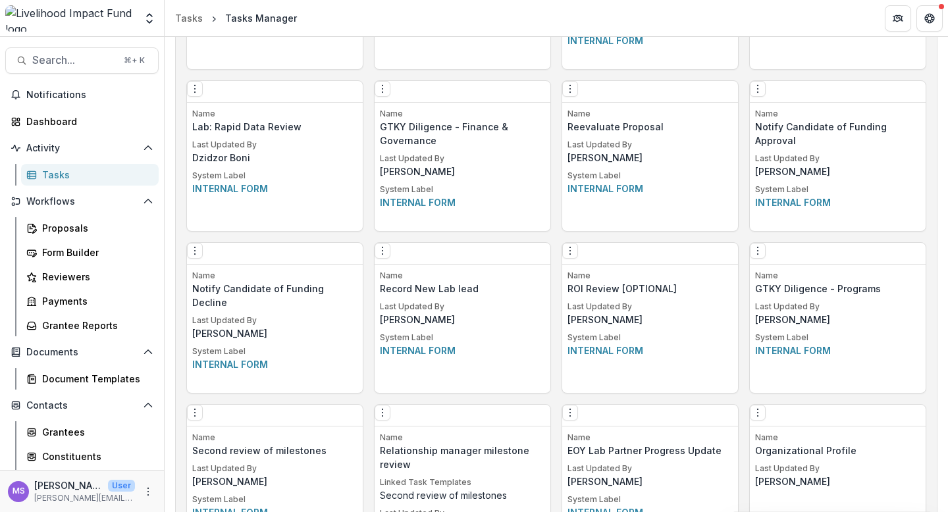
scroll to position [1484, 0]
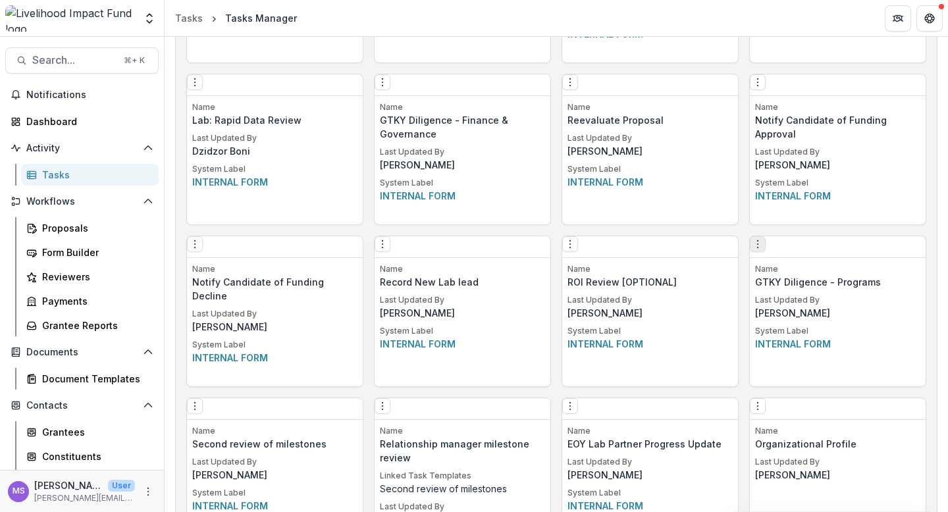
click at [759, 249] on icon "Options" at bounding box center [757, 244] width 11 height 11
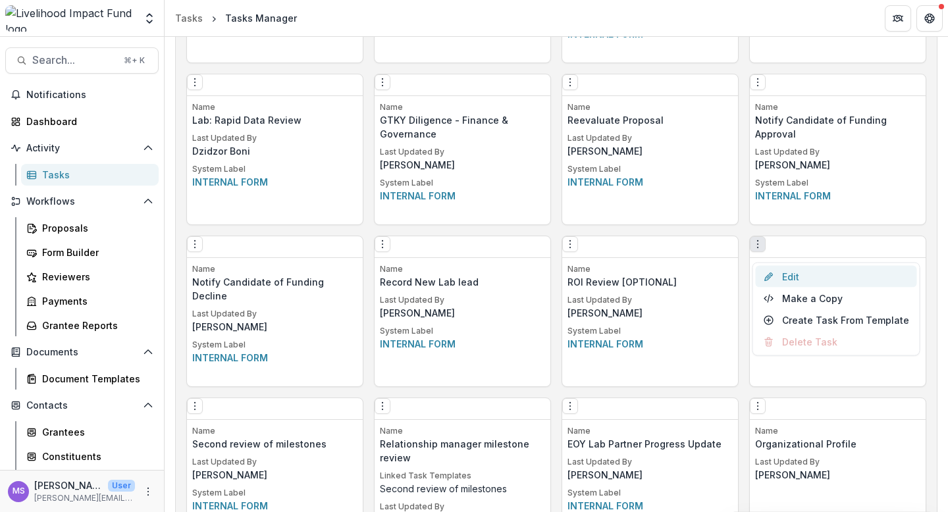
click at [788, 274] on link "Edit" at bounding box center [835, 277] width 161 height 22
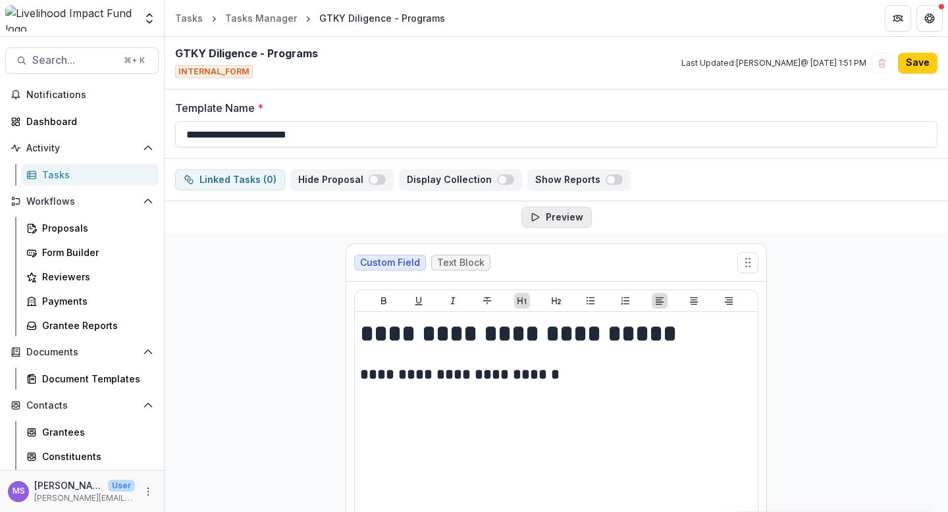
click at [546, 217] on button "Preview" at bounding box center [556, 217] width 70 height 21
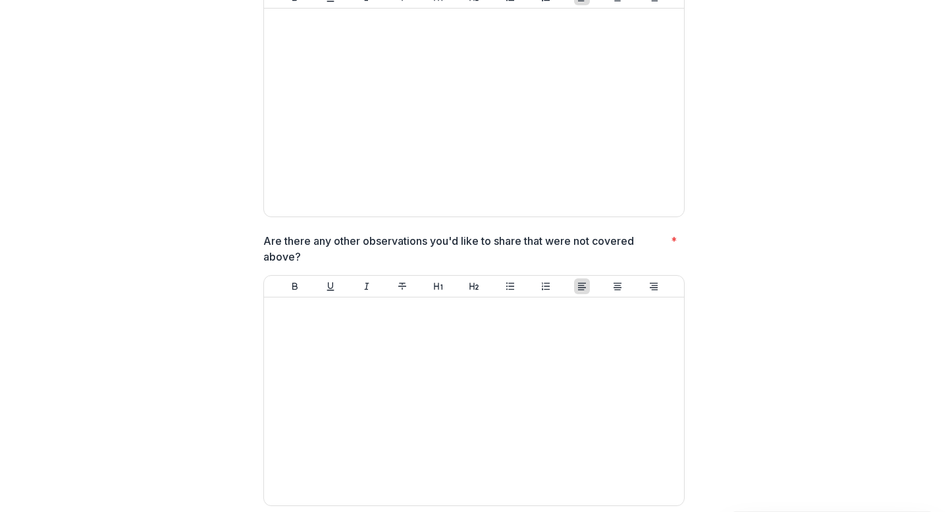
scroll to position [2825, 0]
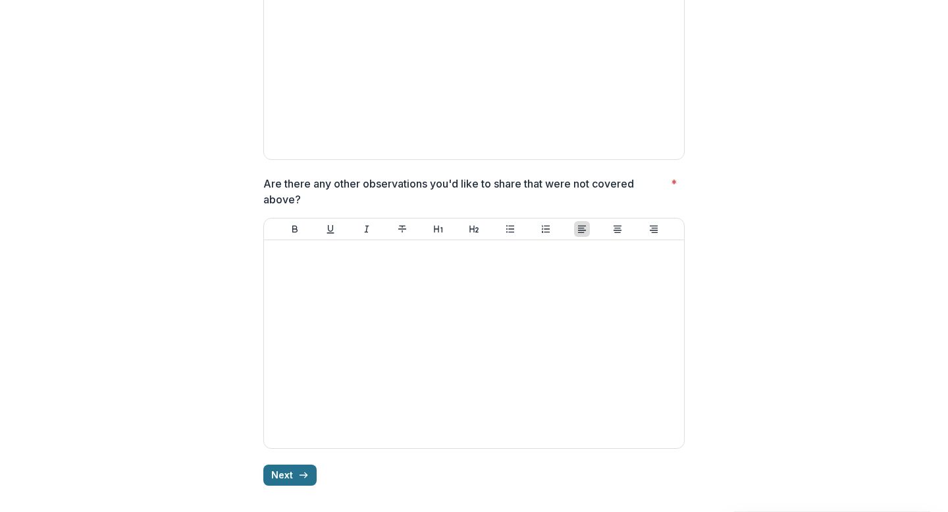
click at [280, 470] on button "Next" at bounding box center [289, 475] width 53 height 21
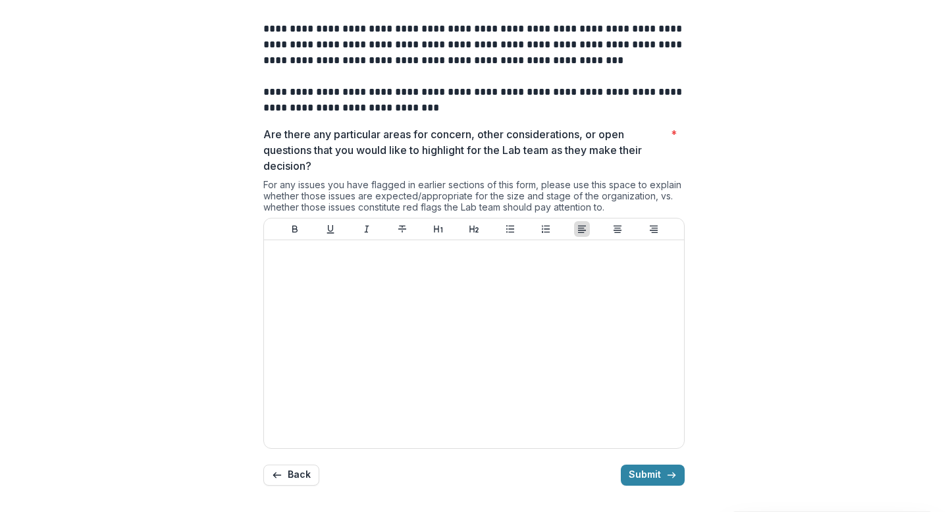
scroll to position [0, 0]
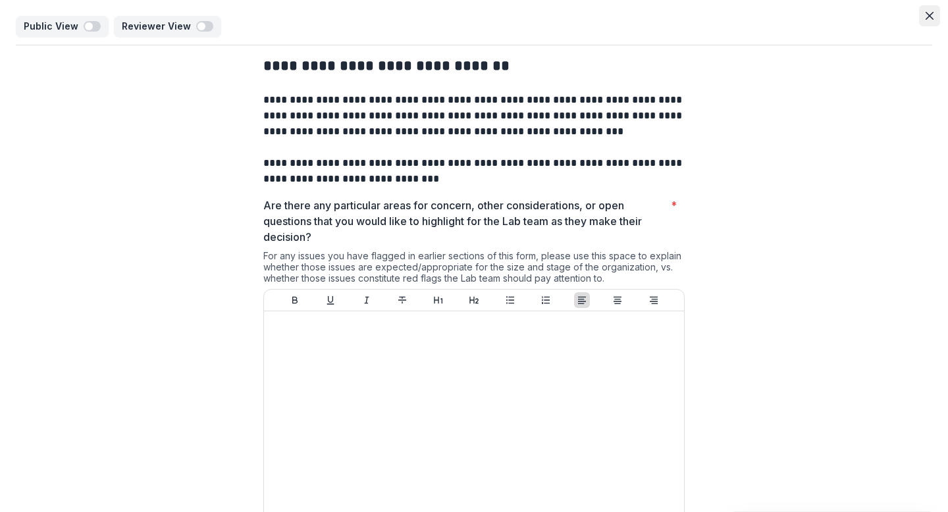
click at [926, 13] on icon "Close" at bounding box center [929, 16] width 8 height 8
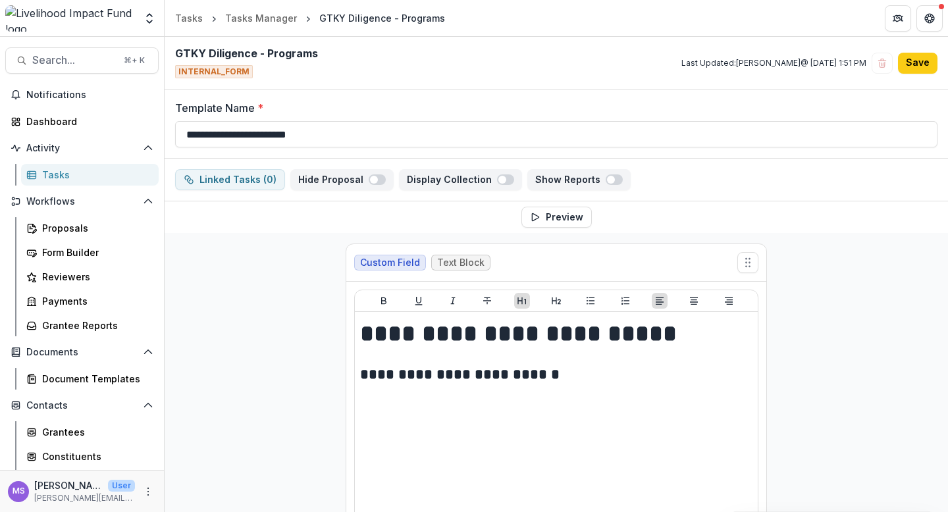
click at [66, 172] on div "Tasks" at bounding box center [95, 175] width 106 height 14
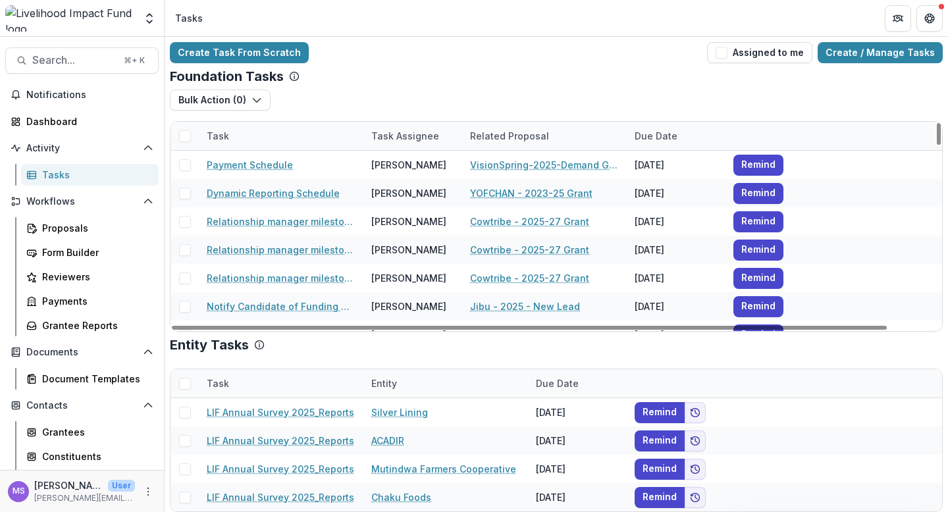
click at [436, 91] on div "Bulk Action ( 0 ) Payment Schedule Tasks Grant Upload Tasks" at bounding box center [556, 105] width 773 height 32
click at [396, 136] on div "Task Assignee" at bounding box center [405, 136] width 84 height 14
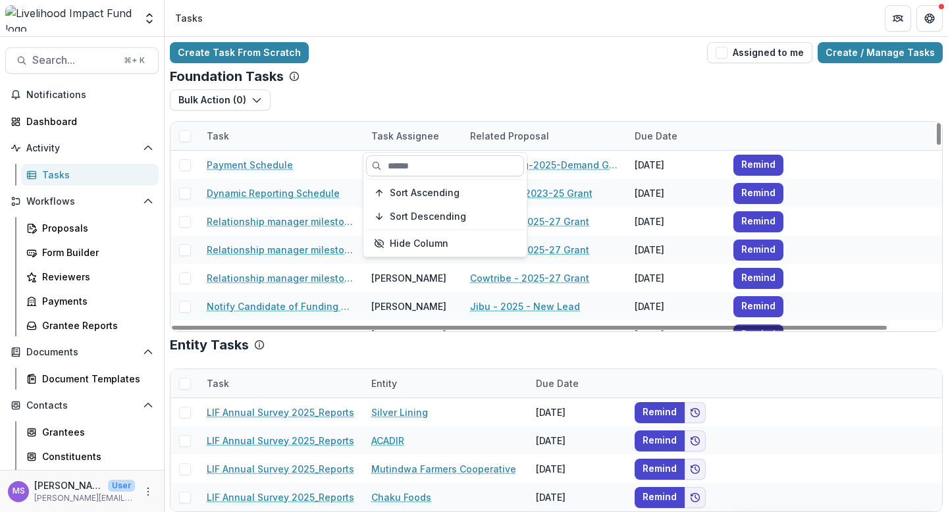
click at [393, 160] on input at bounding box center [445, 165] width 158 height 21
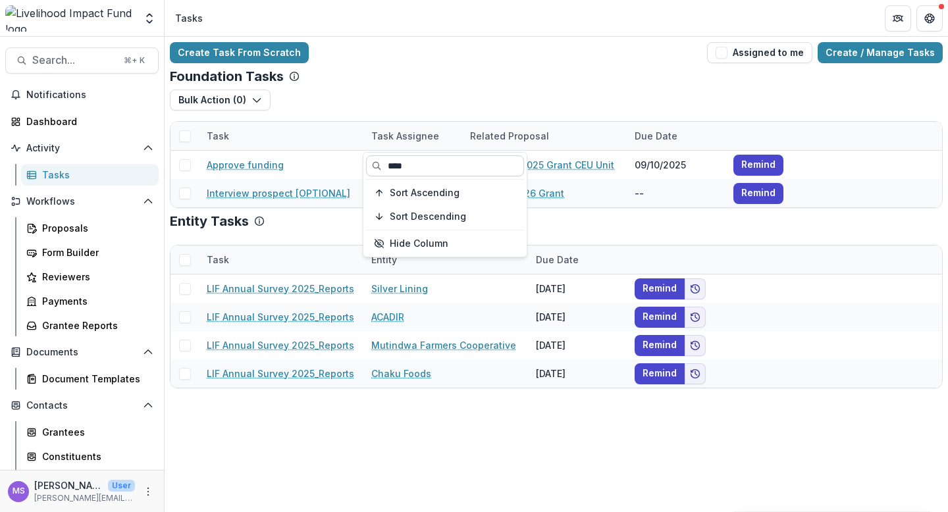
type input "****"
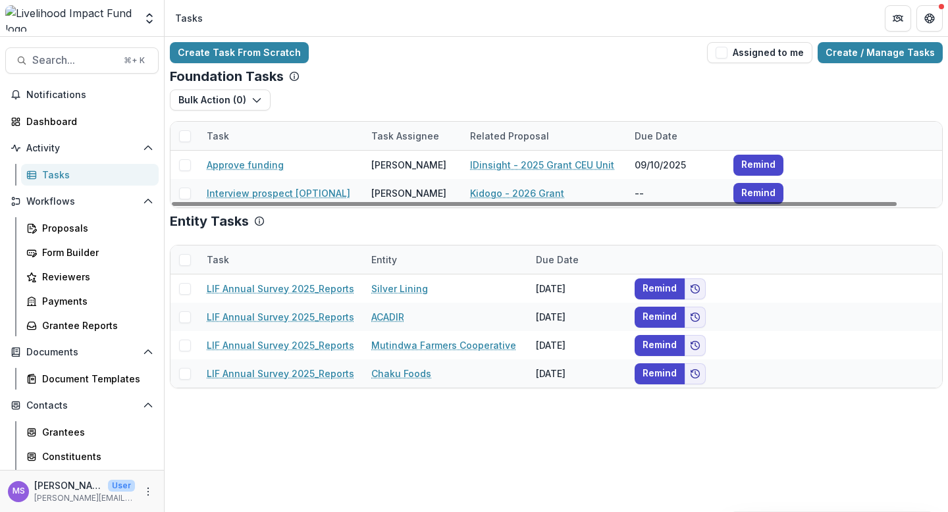
click at [451, 104] on div "Bulk Action ( 0 ) Payment Schedule Tasks Grant Upload Tasks" at bounding box center [556, 105] width 773 height 32
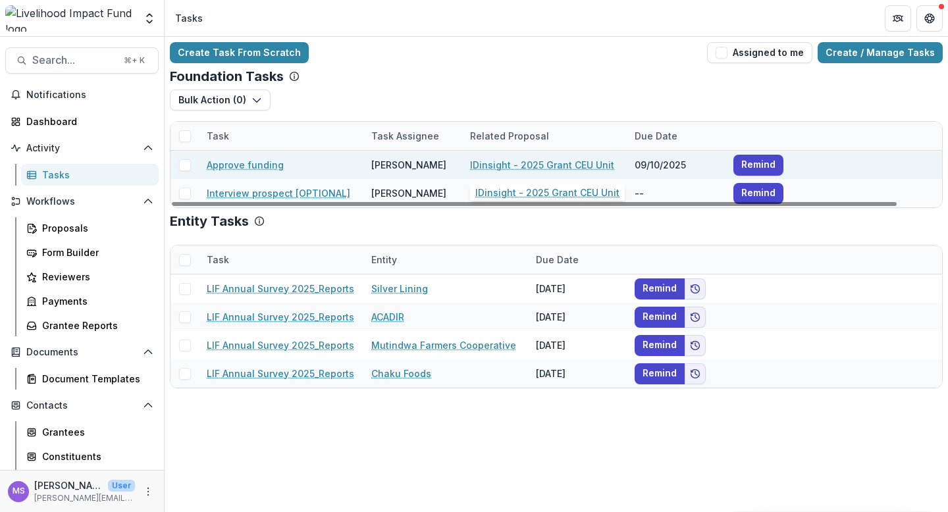
click at [505, 165] on link "IDinsight - 2025 Grant CEU Unit" at bounding box center [542, 165] width 144 height 14
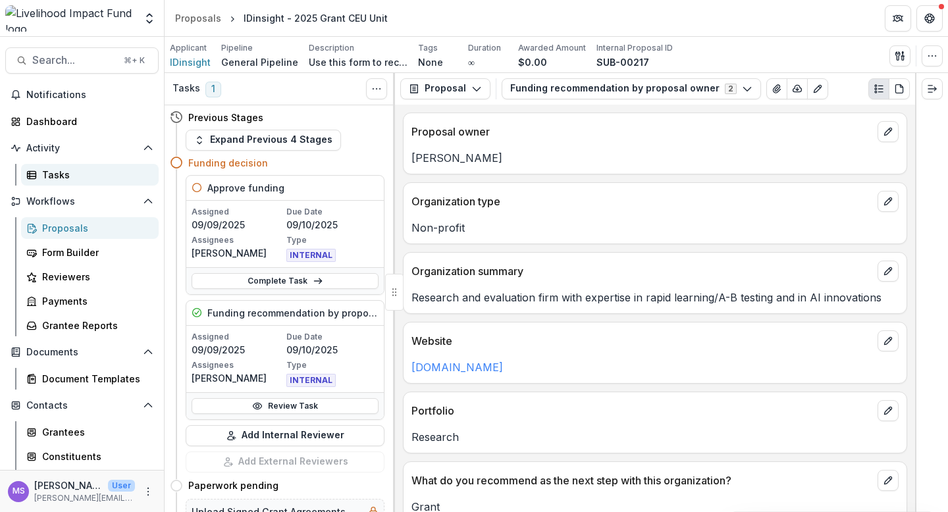
click at [72, 174] on div "Tasks" at bounding box center [95, 175] width 106 height 14
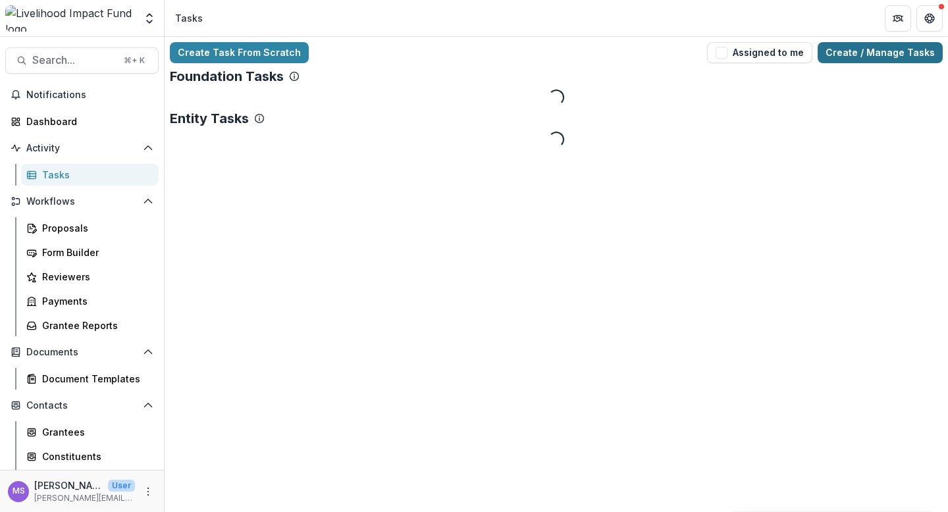
click at [878, 49] on link "Create / Manage Tasks" at bounding box center [879, 52] width 125 height 21
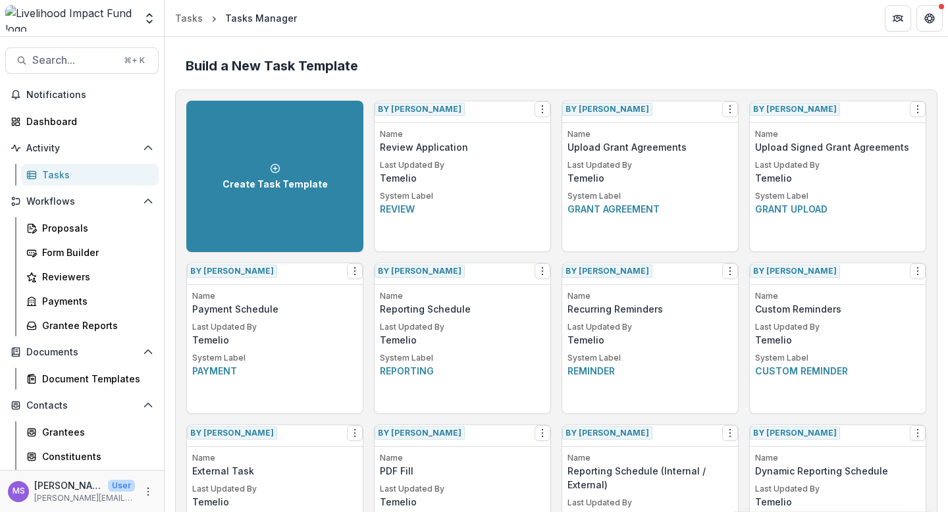
click at [794, 65] on h2 "Build a New Task Template" at bounding box center [556, 66] width 741 height 16
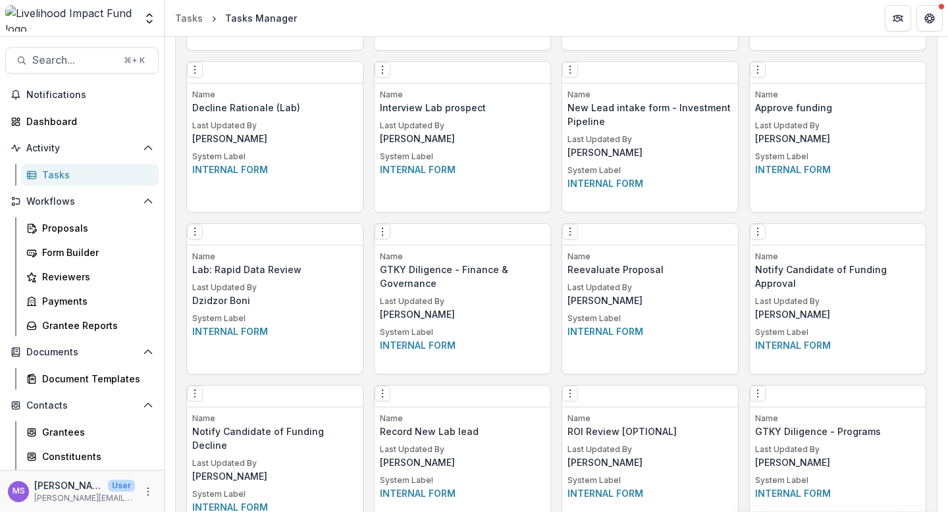
scroll to position [1982, 0]
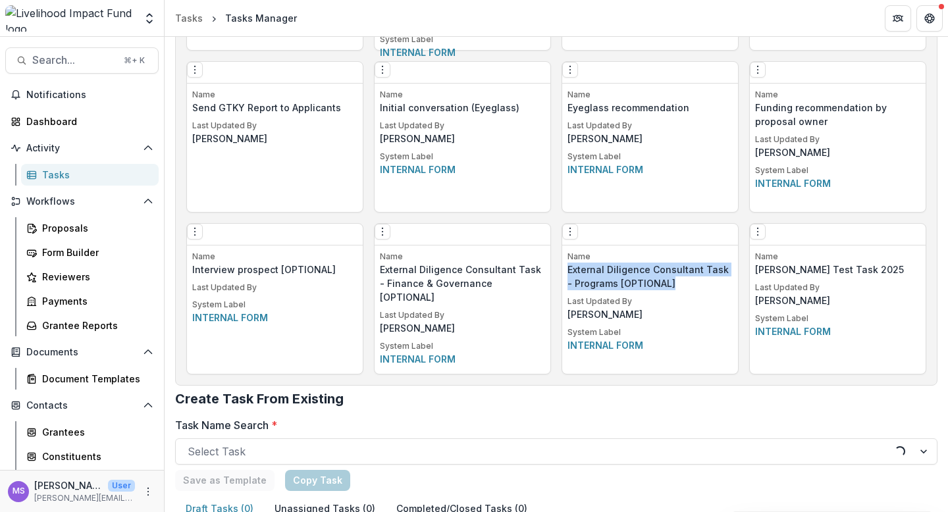
drag, startPoint x: 666, startPoint y: 289, endPoint x: 565, endPoint y: 280, distance: 101.0
click at [567, 280] on p "External Diligence Consultant Task - Programs [OPTIONAL]" at bounding box center [649, 277] width 165 height 28
click at [571, 230] on button "Options" at bounding box center [570, 232] width 16 height 16
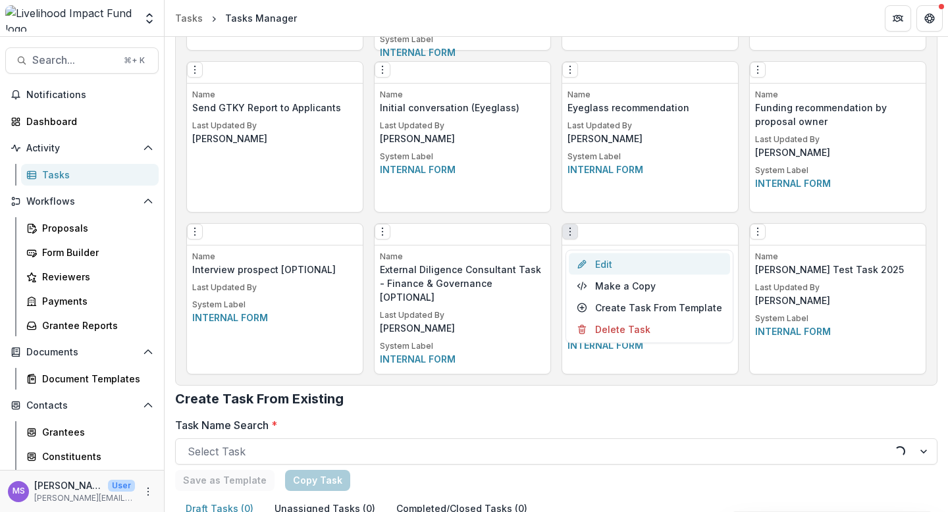
click at [604, 263] on link "Edit" at bounding box center [649, 264] width 161 height 22
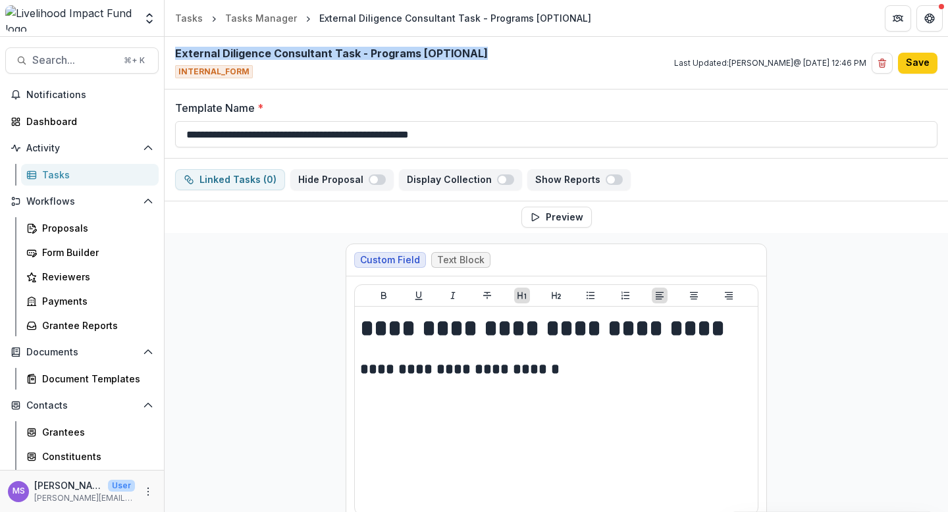
drag, startPoint x: 482, startPoint y: 51, endPoint x: 175, endPoint y: 55, distance: 306.7
click at [175, 55] on div "External Diligence Consultant Task - Programs [OPTIONAL] INTERNAL_FORM Last Upd…" at bounding box center [556, 63] width 783 height 53
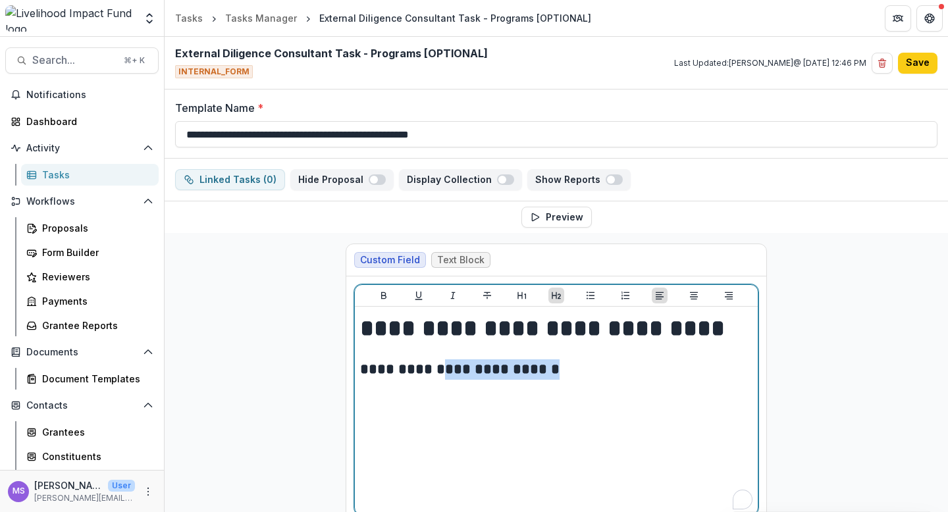
drag, startPoint x: 523, startPoint y: 370, endPoint x: 430, endPoint y: 367, distance: 92.8
click at [430, 367] on h2 "**********" at bounding box center [556, 369] width 392 height 20
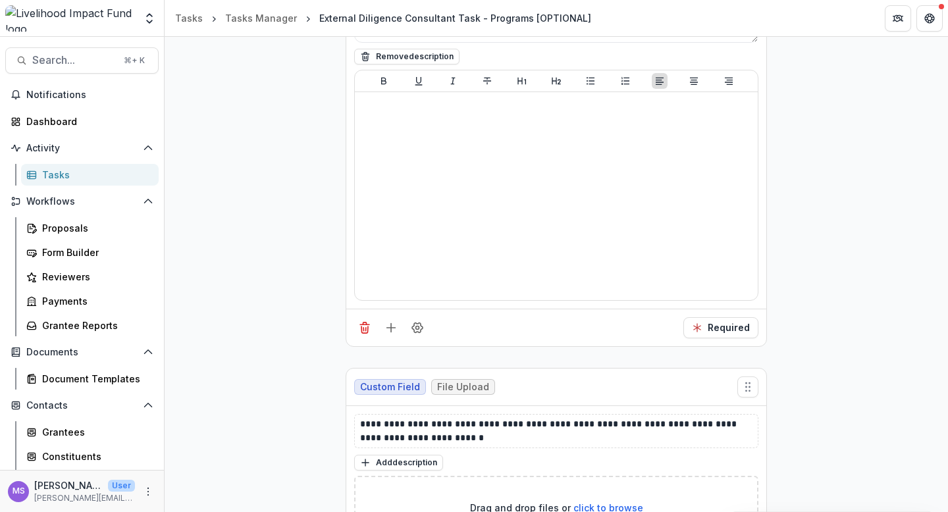
scroll to position [1433, 0]
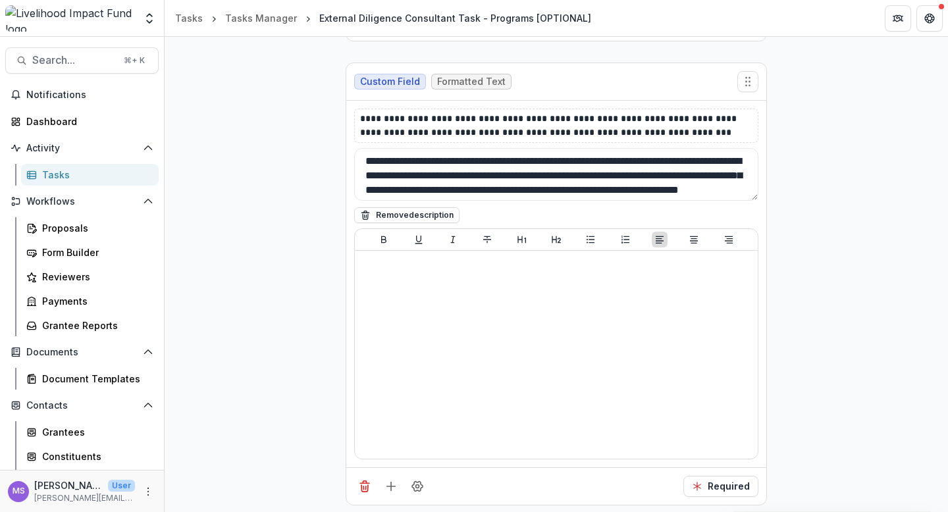
click at [64, 172] on div "Tasks" at bounding box center [95, 175] width 106 height 14
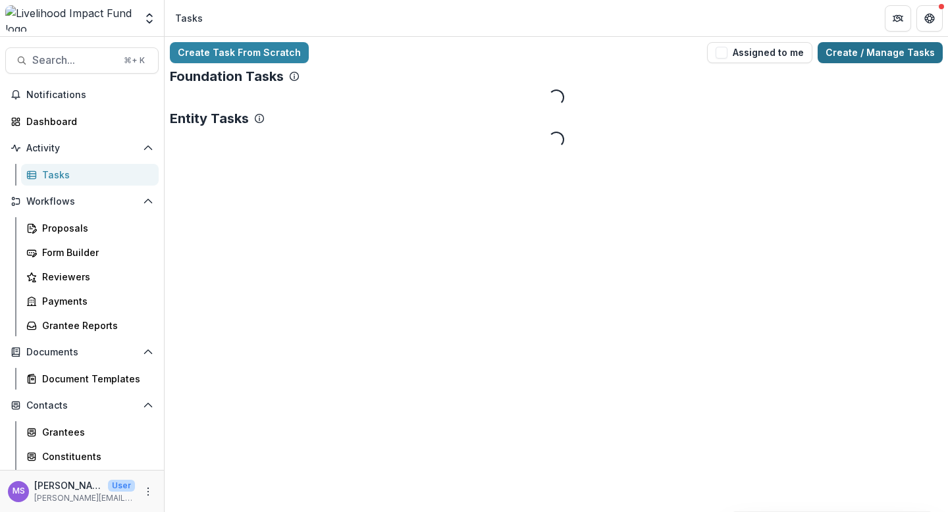
click at [890, 48] on link "Create / Manage Tasks" at bounding box center [879, 52] width 125 height 21
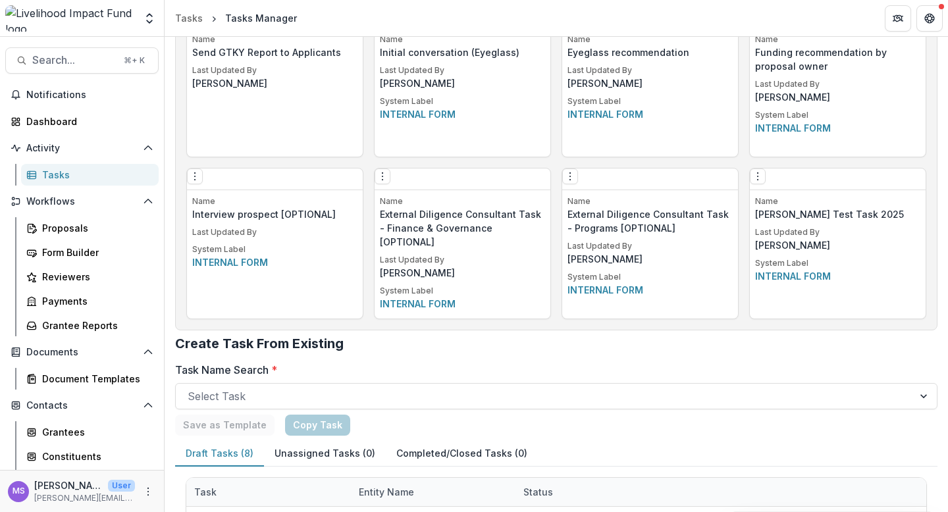
scroll to position [2037, 0]
click at [388, 180] on icon "Options" at bounding box center [382, 177] width 11 height 11
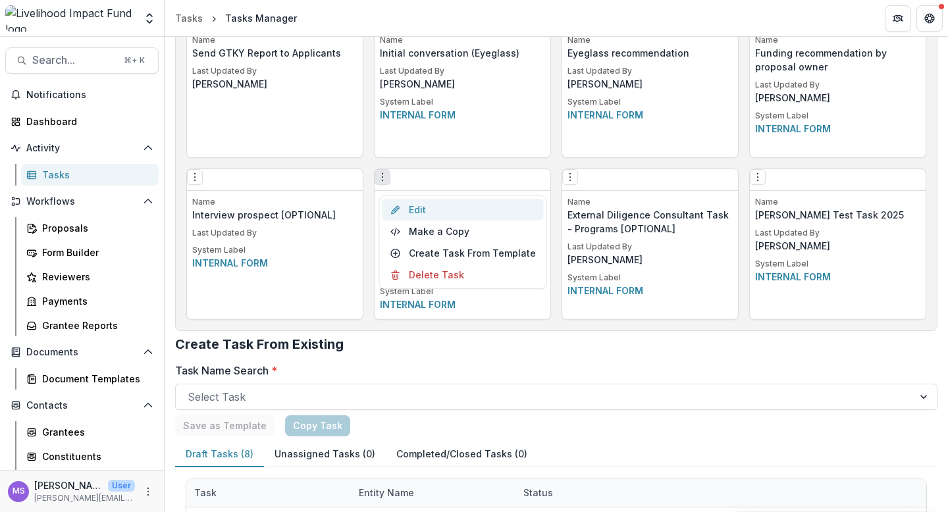
click at [431, 209] on link "Edit" at bounding box center [462, 210] width 161 height 22
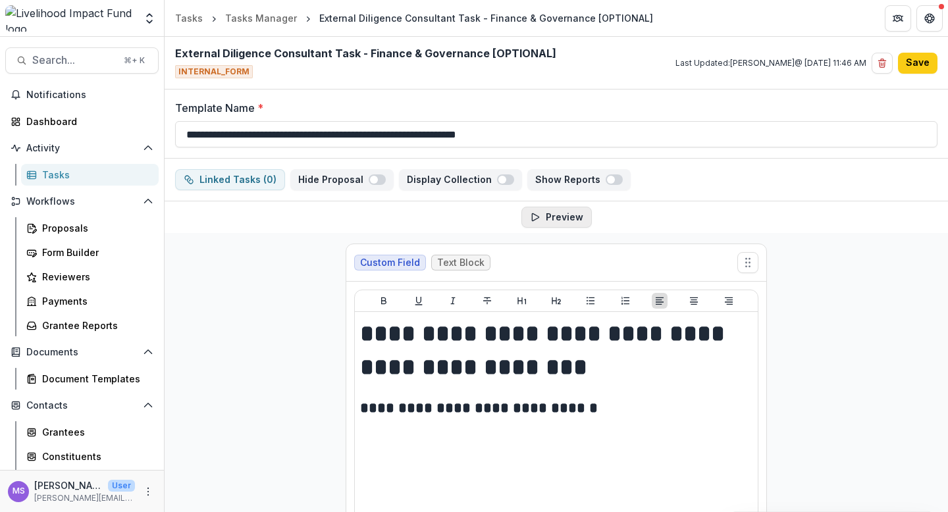
click at [552, 212] on button "Preview" at bounding box center [556, 217] width 70 height 21
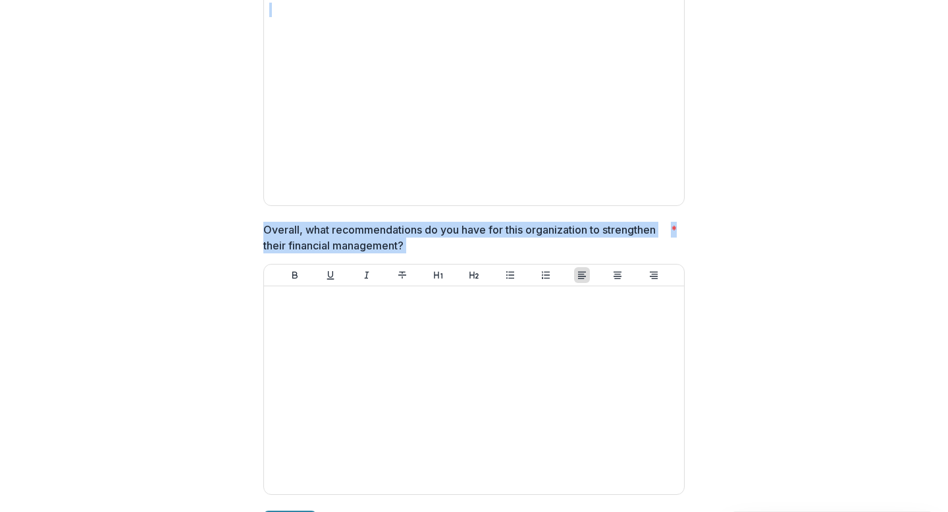
scroll to position [2050, 0]
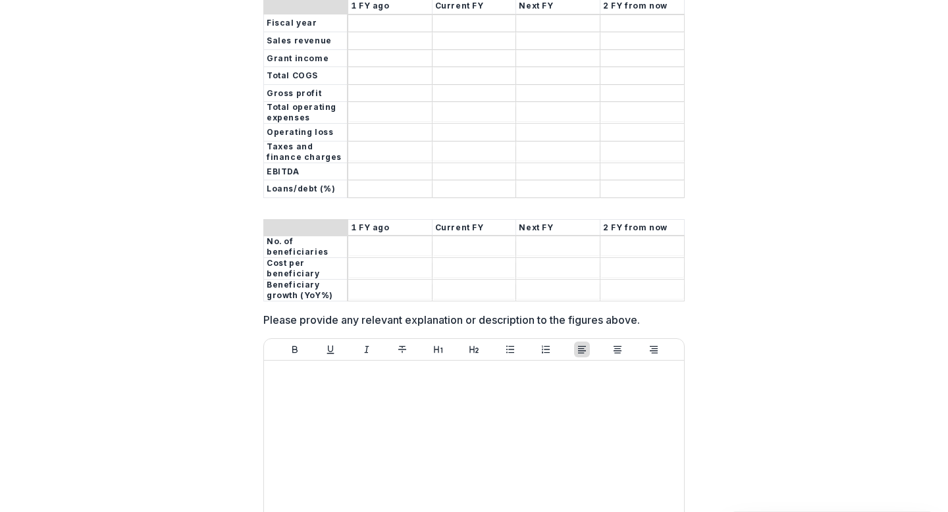
scroll to position [0, 0]
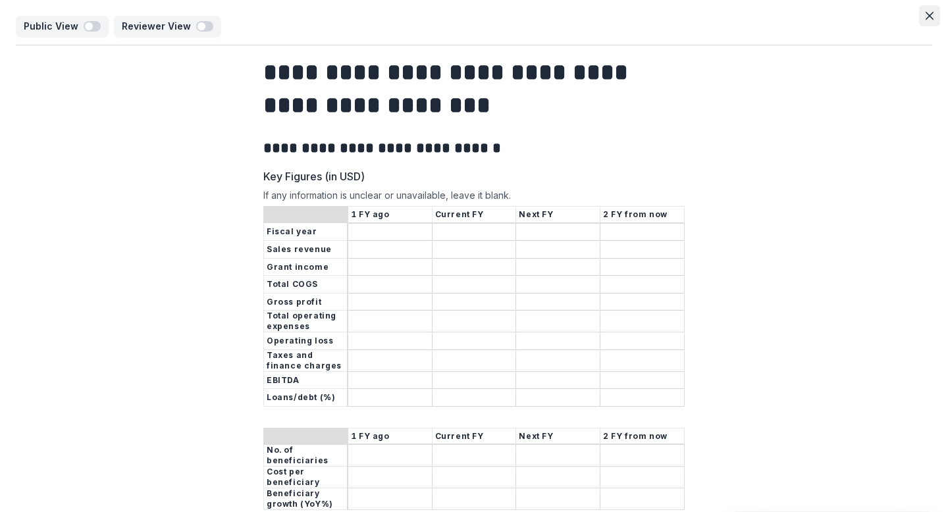
click at [927, 14] on icon "Close" at bounding box center [929, 16] width 8 height 8
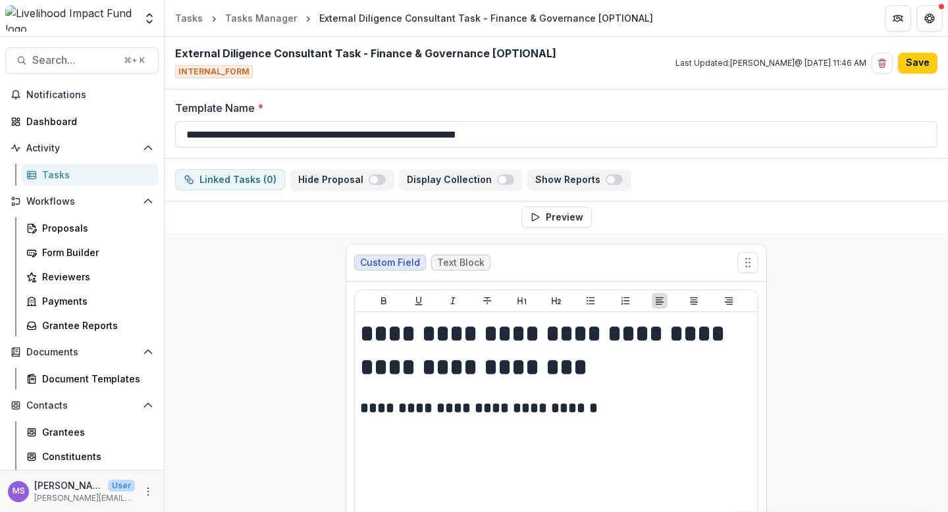
click at [75, 176] on div "Tasks" at bounding box center [95, 175] width 106 height 14
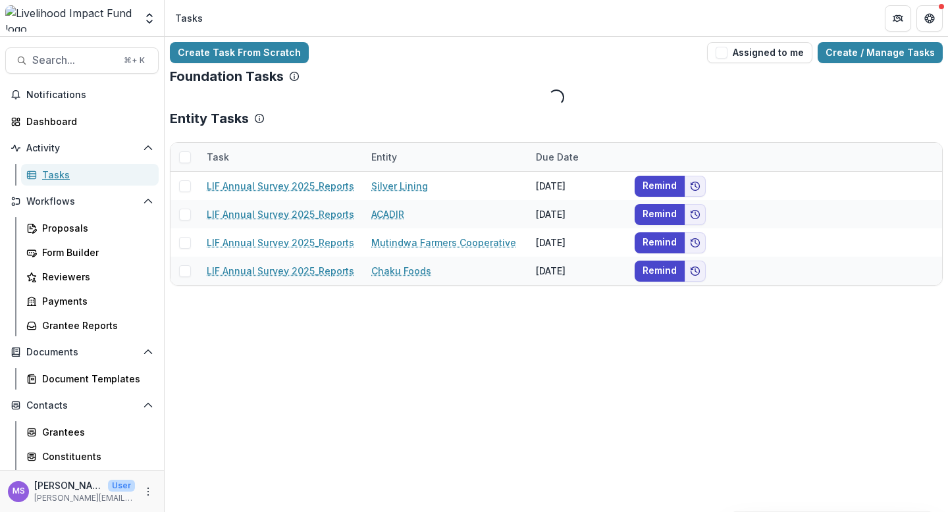
scroll to position [124, 0]
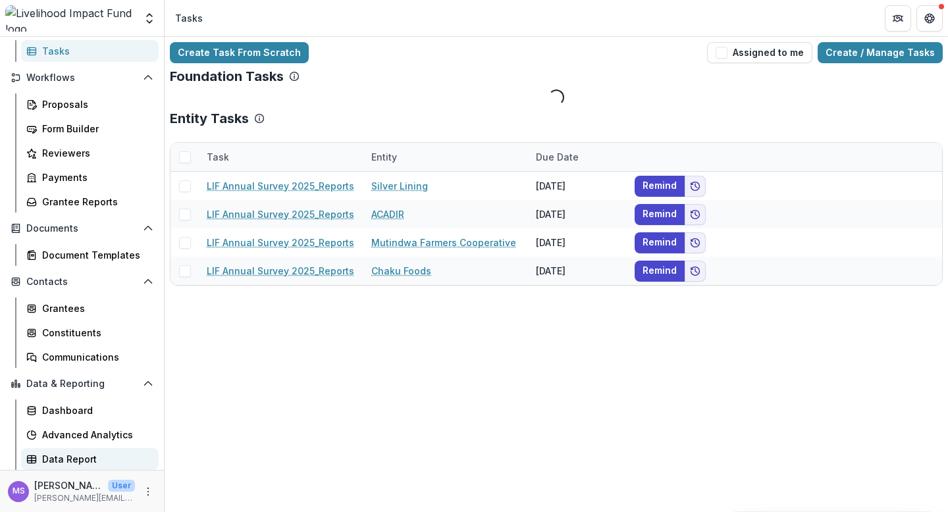
click at [73, 459] on div "Data Report" at bounding box center [95, 459] width 106 height 14
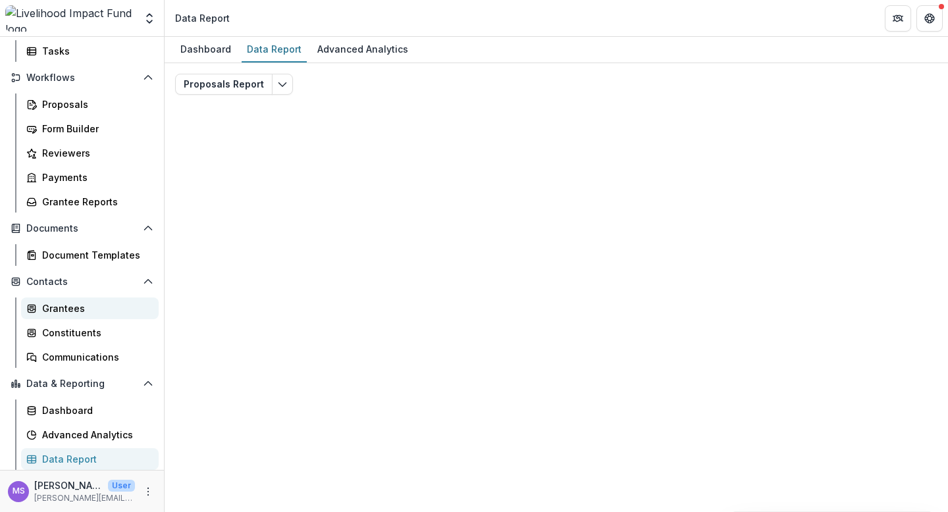
click at [74, 302] on div "Grantees" at bounding box center [95, 308] width 106 height 14
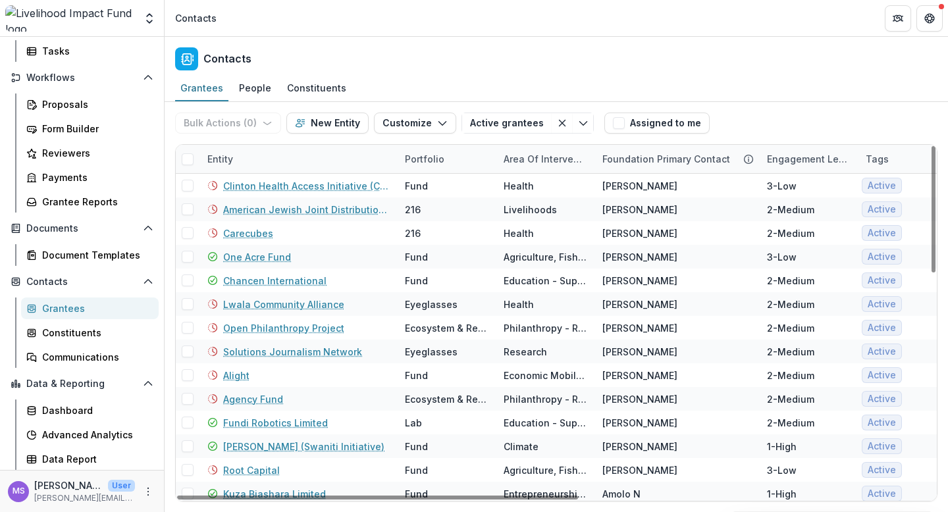
click at [536, 163] on div "Area of intervention" at bounding box center [545, 159] width 99 height 14
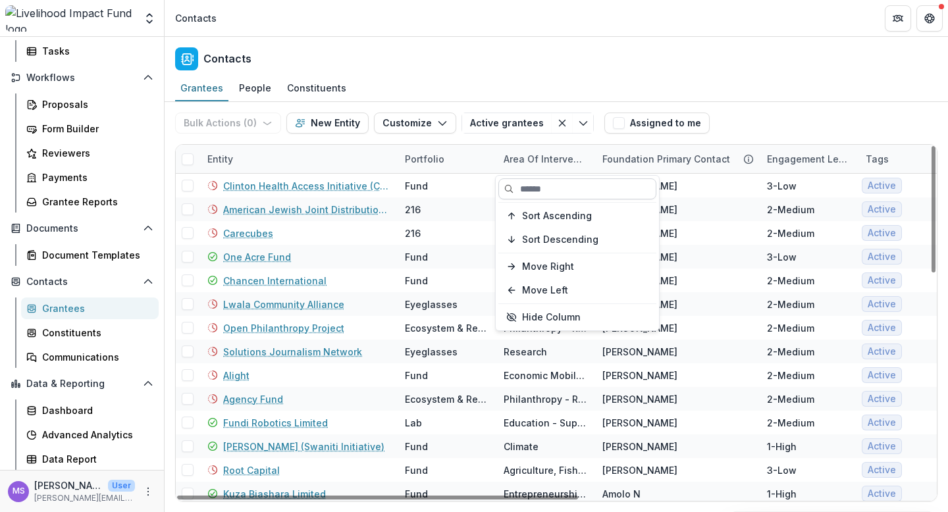
click at [513, 190] on input at bounding box center [577, 188] width 158 height 21
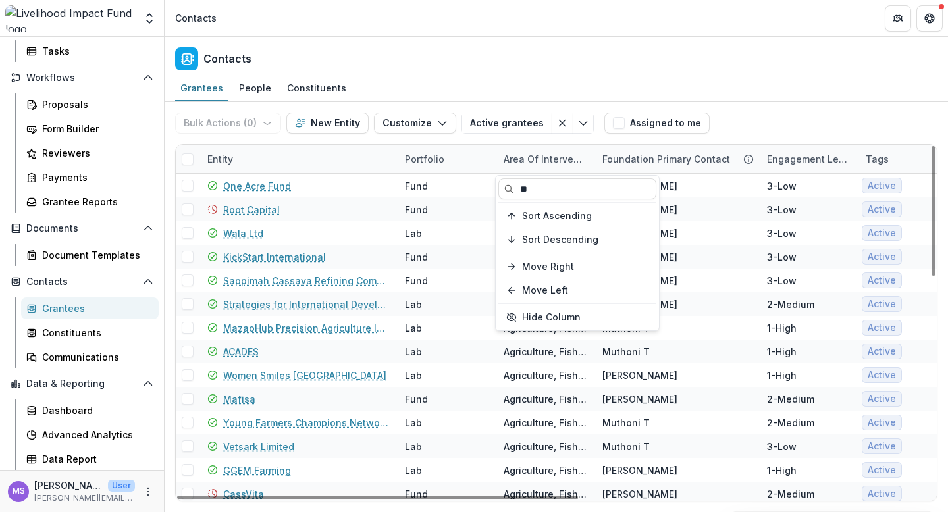
type input "**"
click at [187, 158] on span at bounding box center [188, 159] width 12 height 12
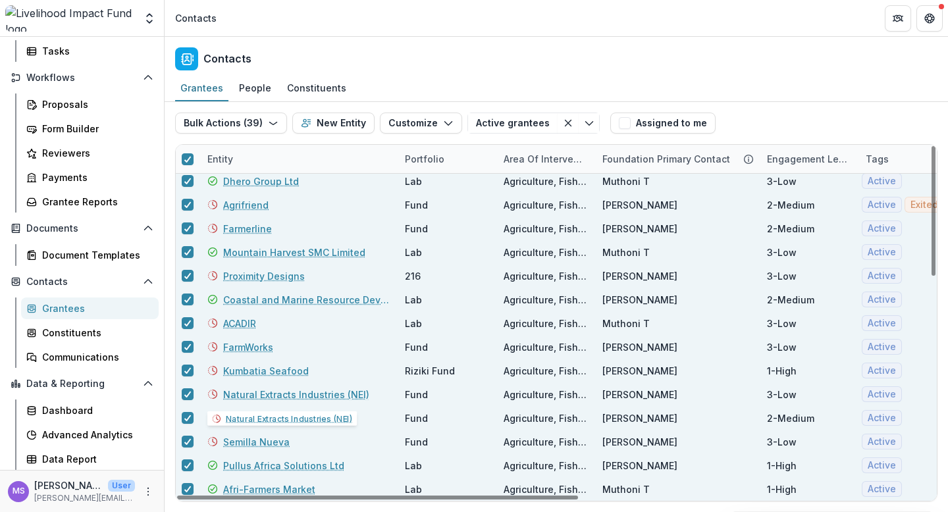
scroll to position [597, 0]
